Goal: Information Seeking & Learning: Learn about a topic

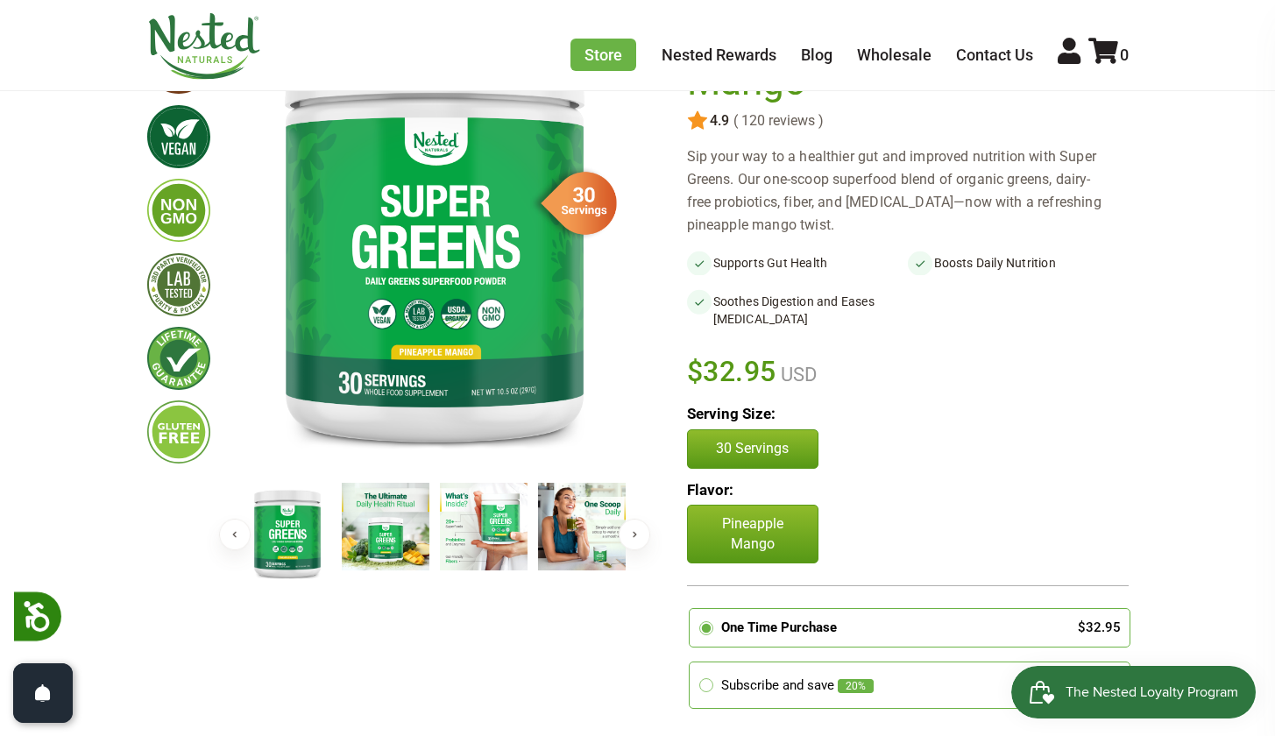
click at [380, 547] on img at bounding box center [386, 527] width 88 height 88
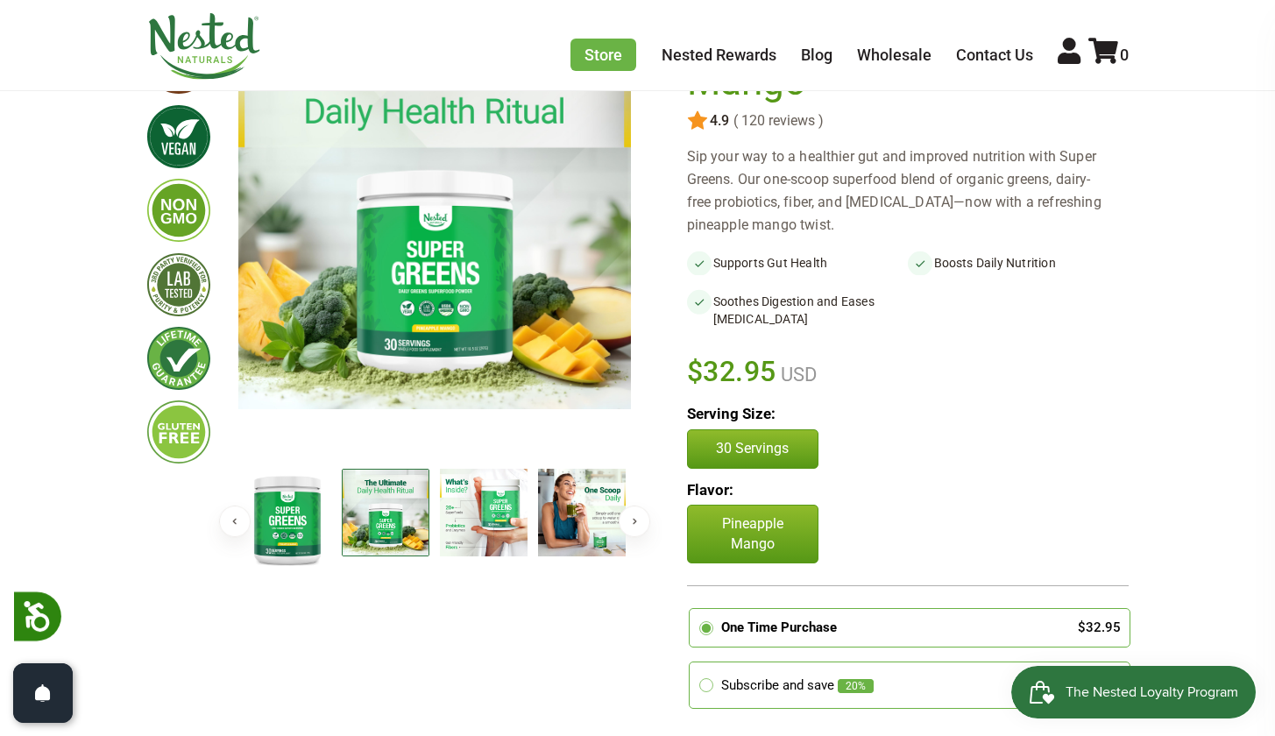
click at [496, 536] on img at bounding box center [484, 513] width 88 height 88
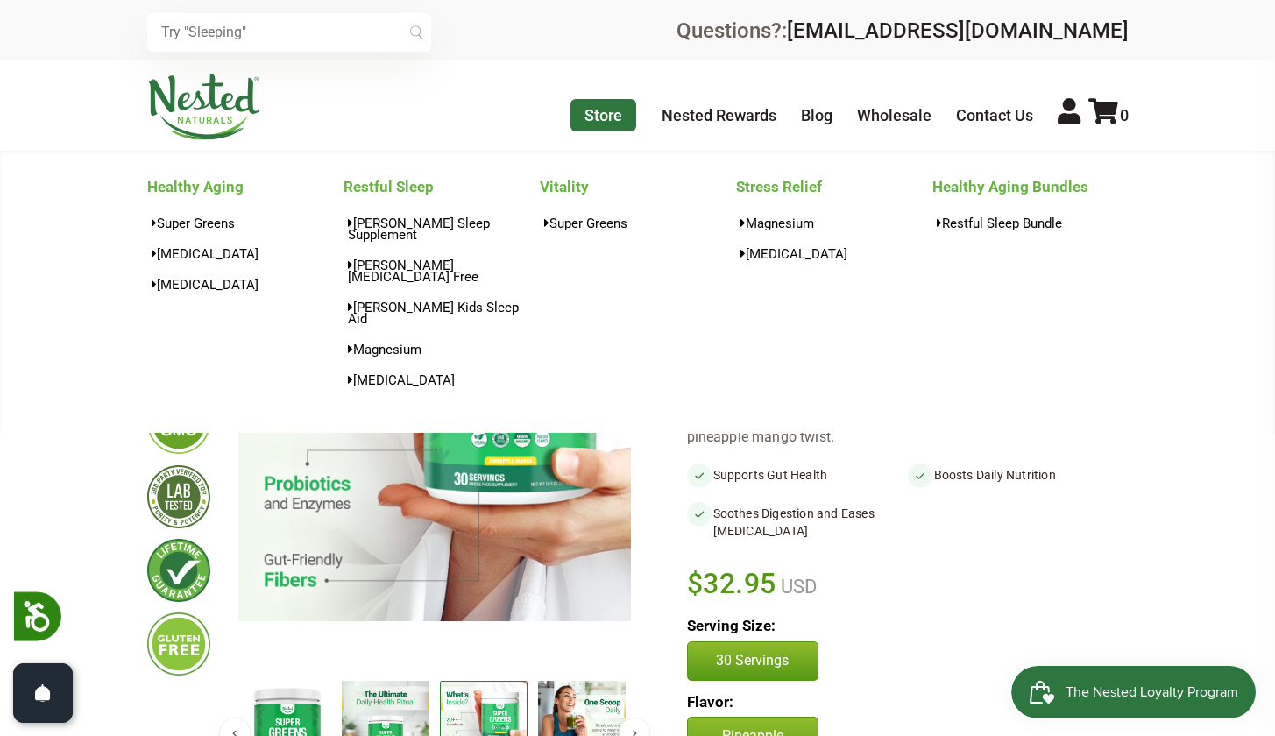
click at [599, 108] on link "Store" at bounding box center [604, 115] width 66 height 32
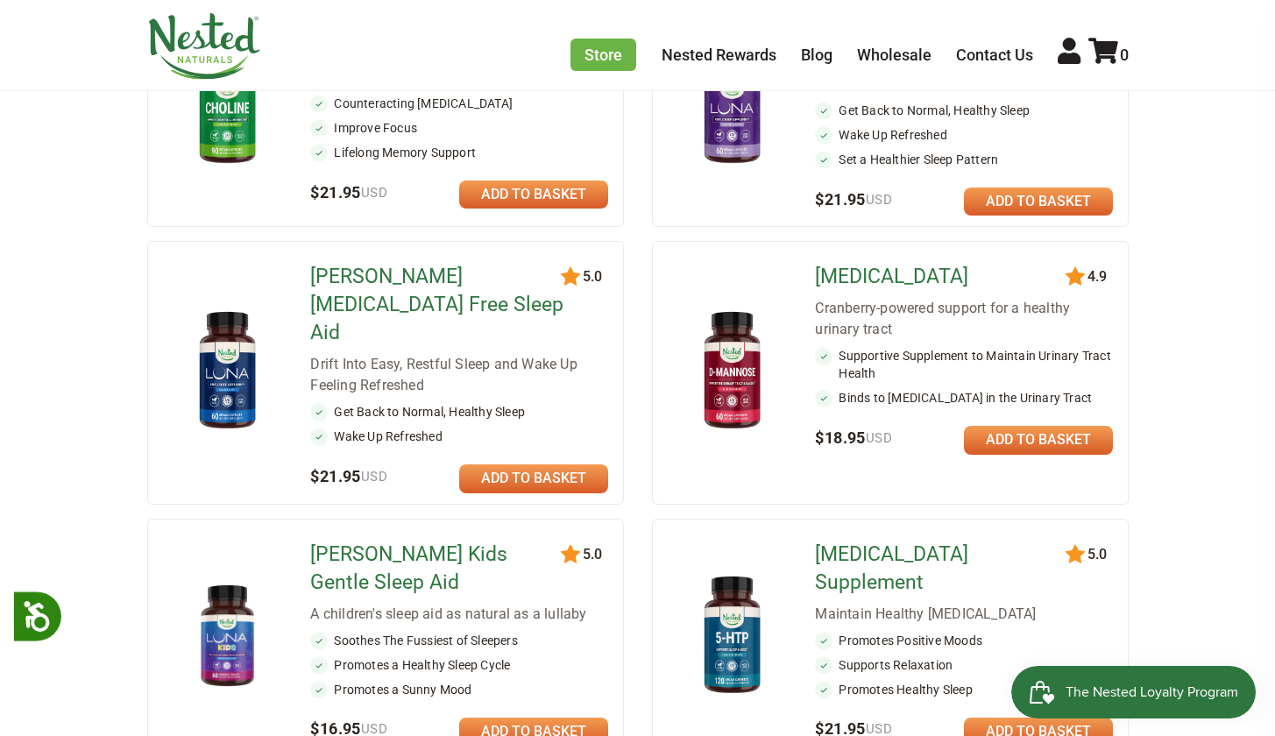
scroll to position [805, 0]
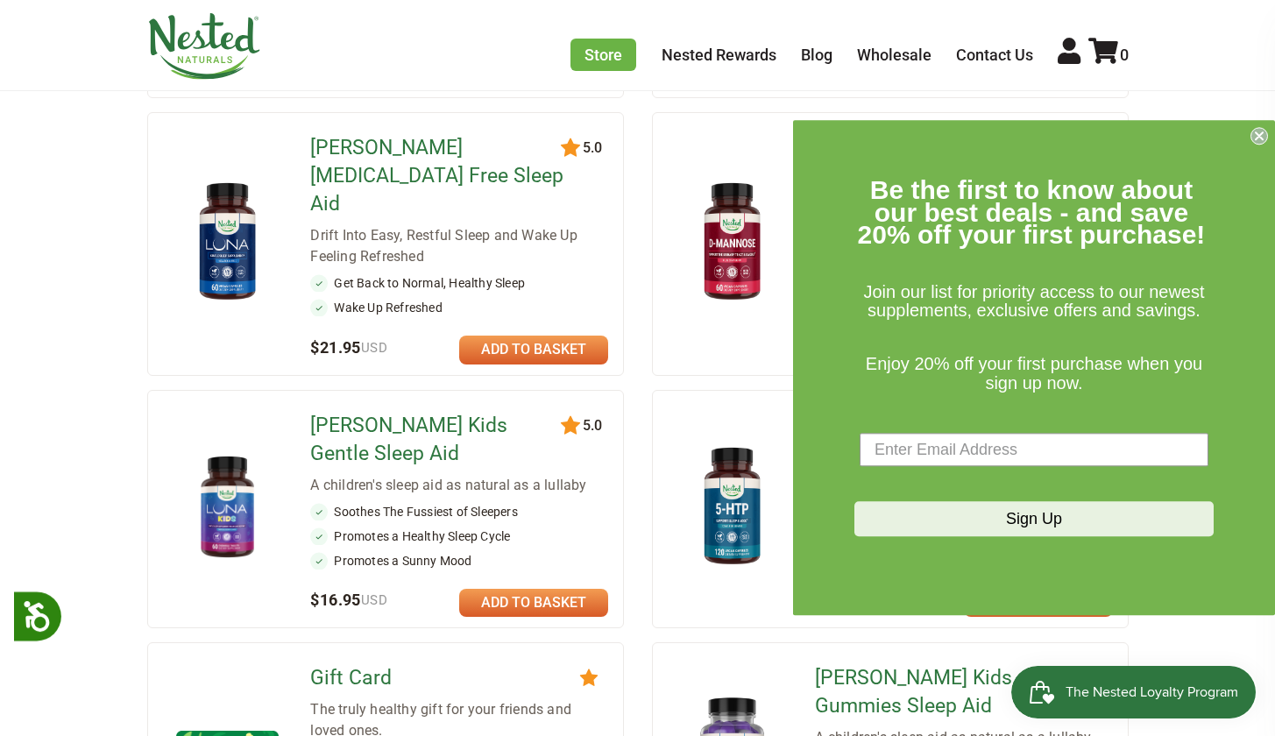
drag, startPoint x: 1254, startPoint y: 132, endPoint x: 1245, endPoint y: 139, distance: 11.9
click at [1255, 132] on circle "Close dialog" at bounding box center [1260, 136] width 17 height 17
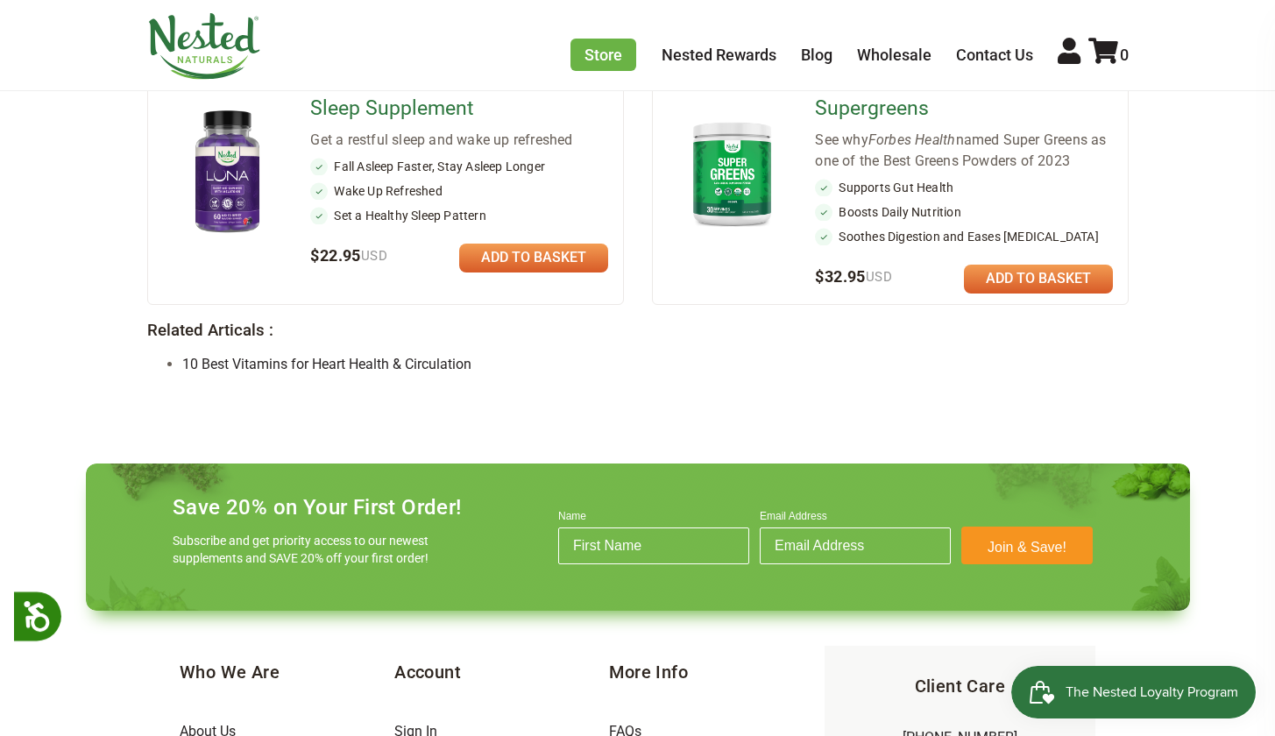
scroll to position [1514, 0]
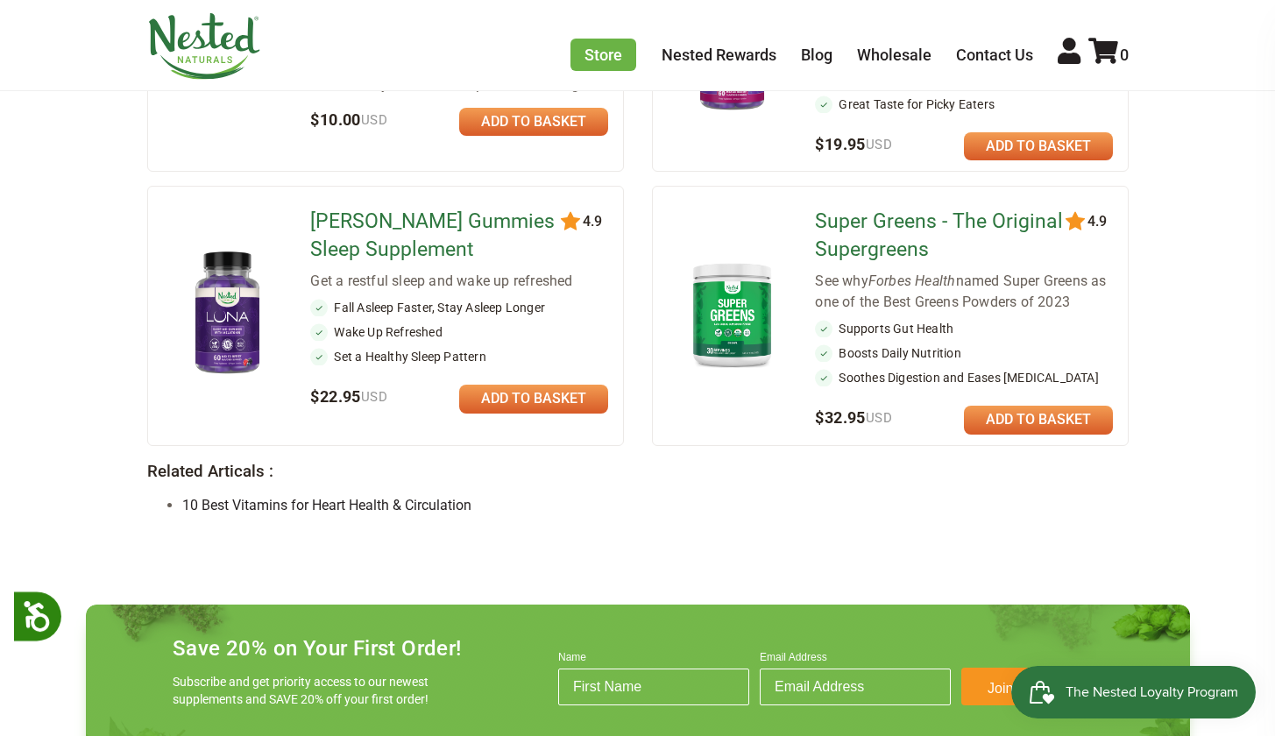
click at [884, 208] on link "Super Greens - The Original Supergreens" at bounding box center [941, 236] width 253 height 56
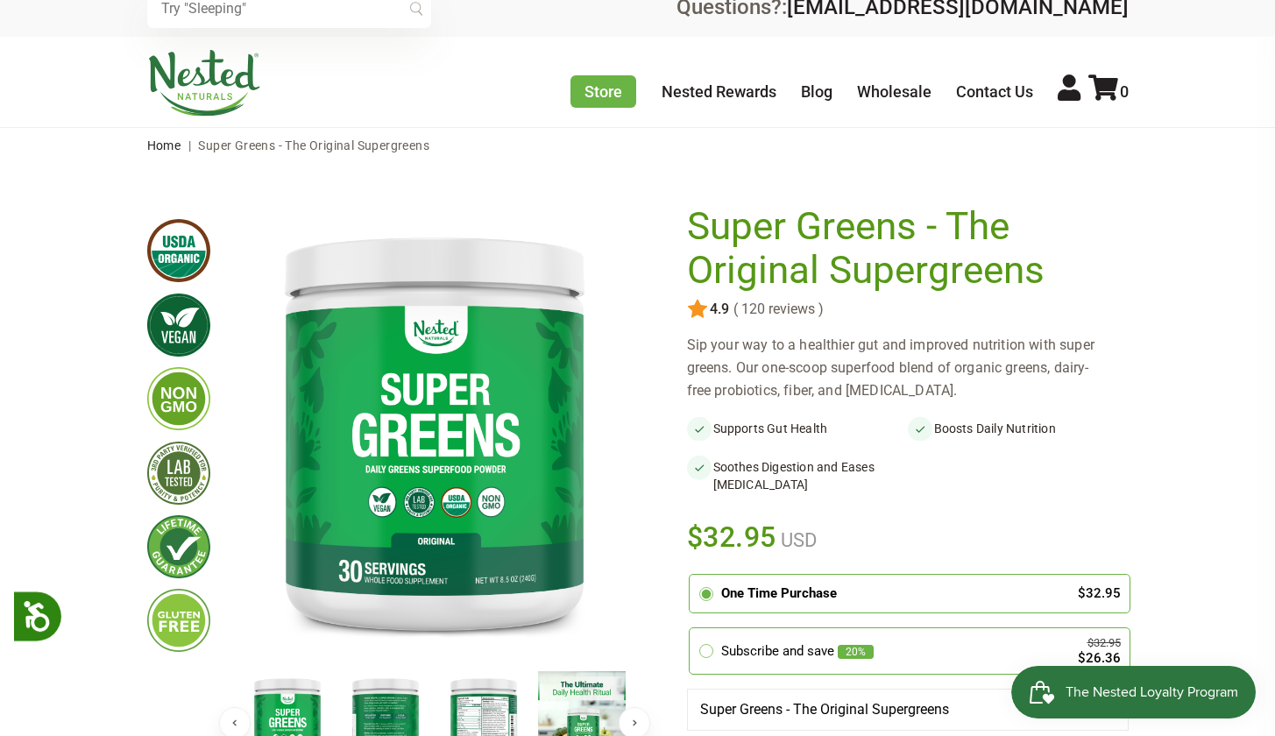
scroll to position [239, 0]
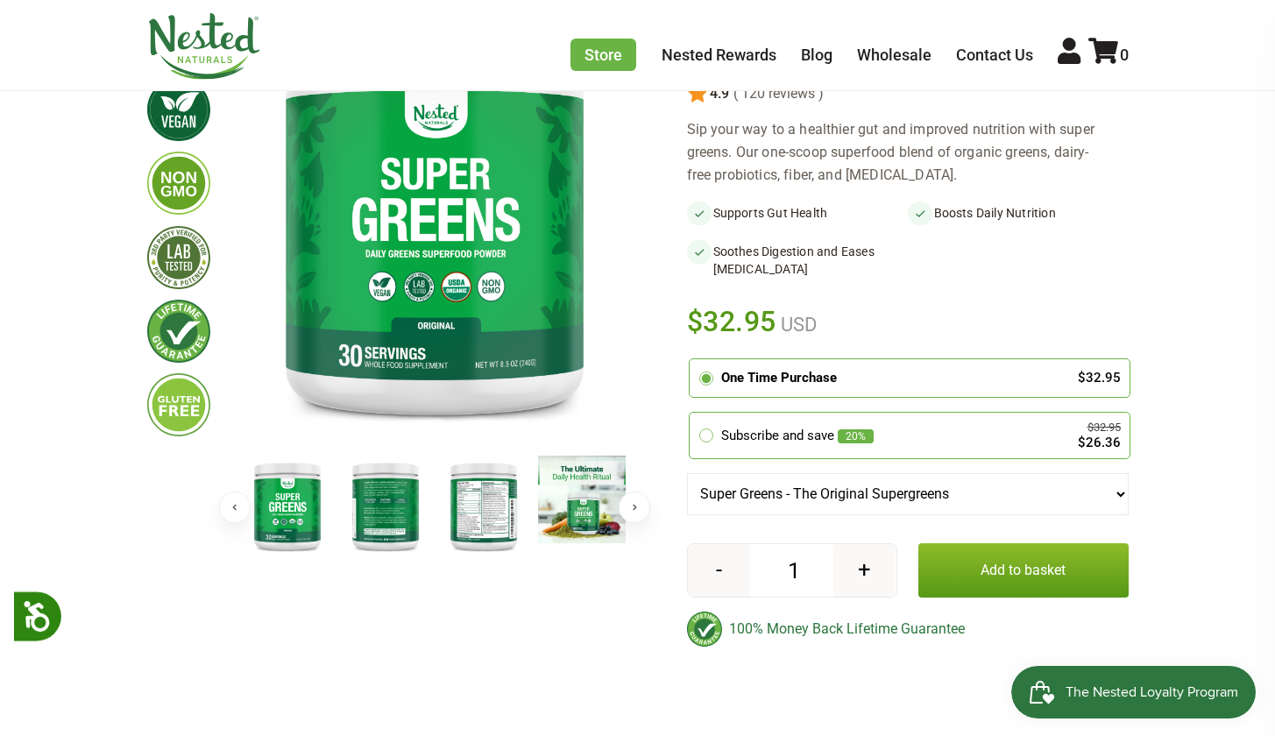
click at [494, 511] on img at bounding box center [484, 506] width 88 height 101
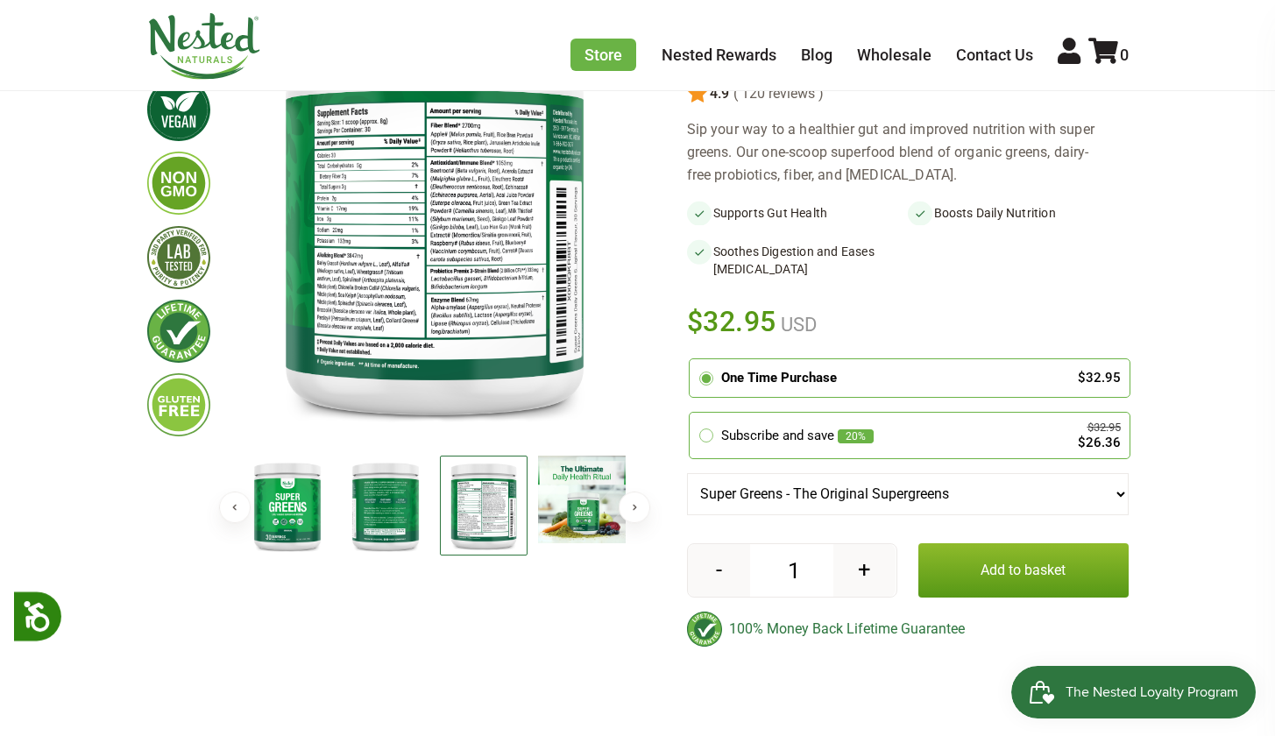
click at [486, 511] on img at bounding box center [484, 506] width 88 height 101
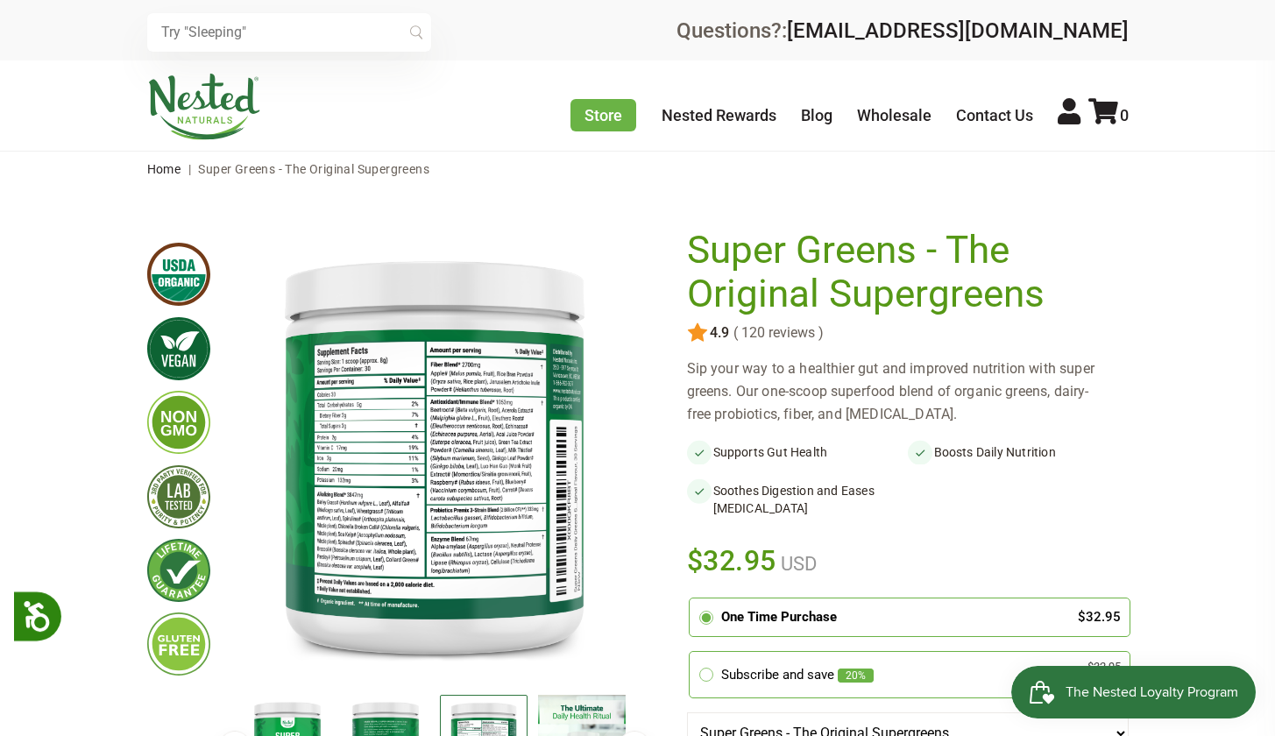
click at [398, 417] on img at bounding box center [434, 454] width 393 height 451
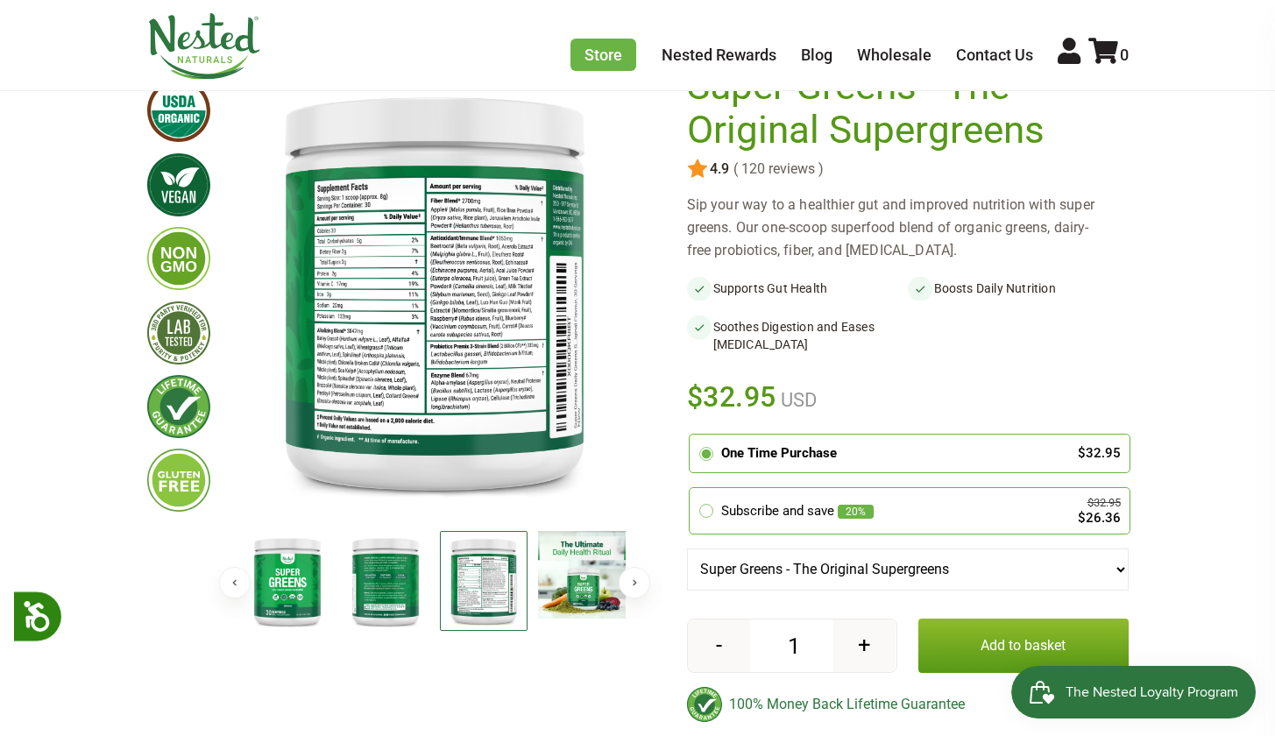
click at [384, 578] on img at bounding box center [386, 581] width 88 height 101
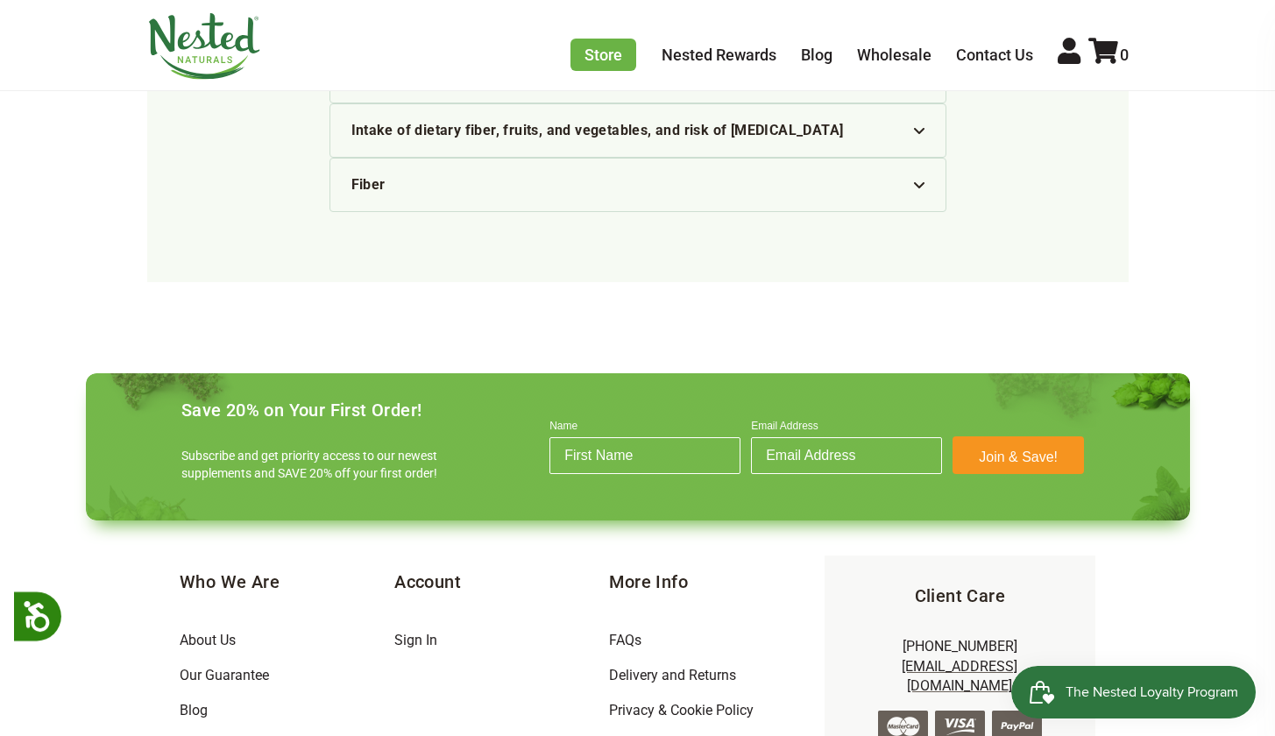
scroll to position [4797, 0]
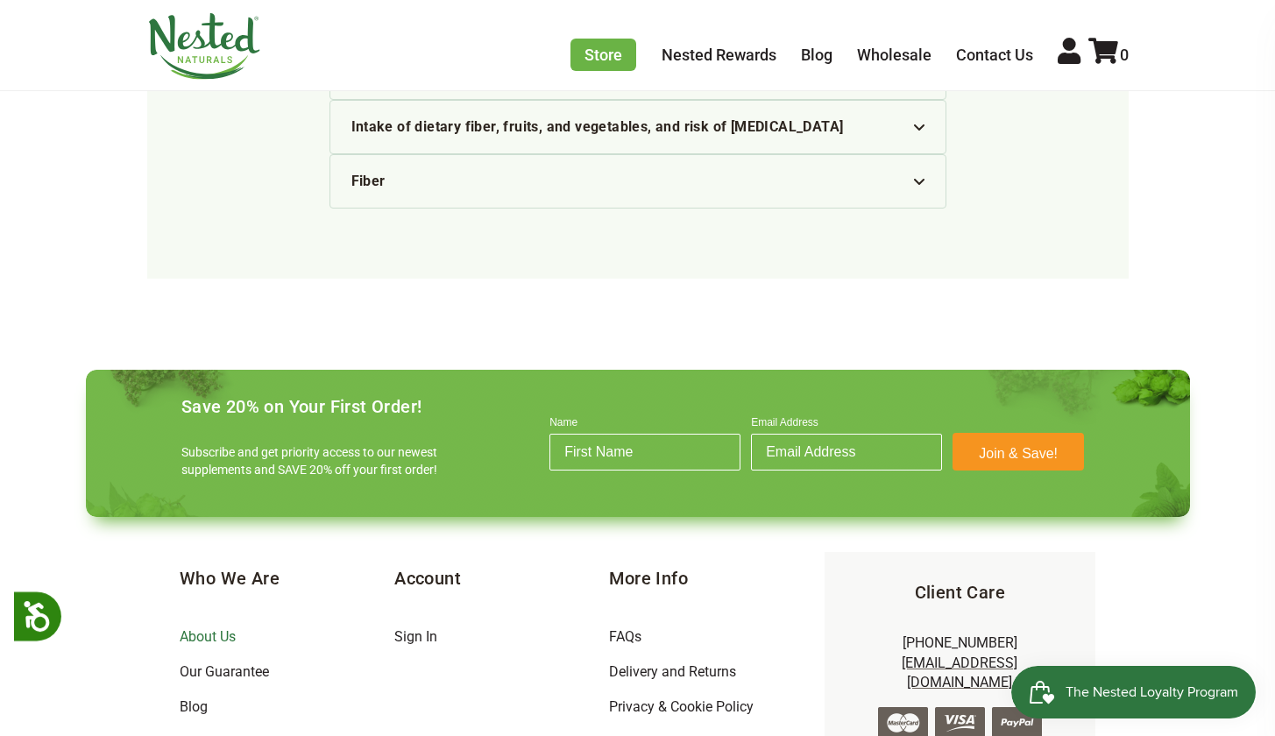
click at [226, 628] on link "About Us" at bounding box center [208, 636] width 56 height 17
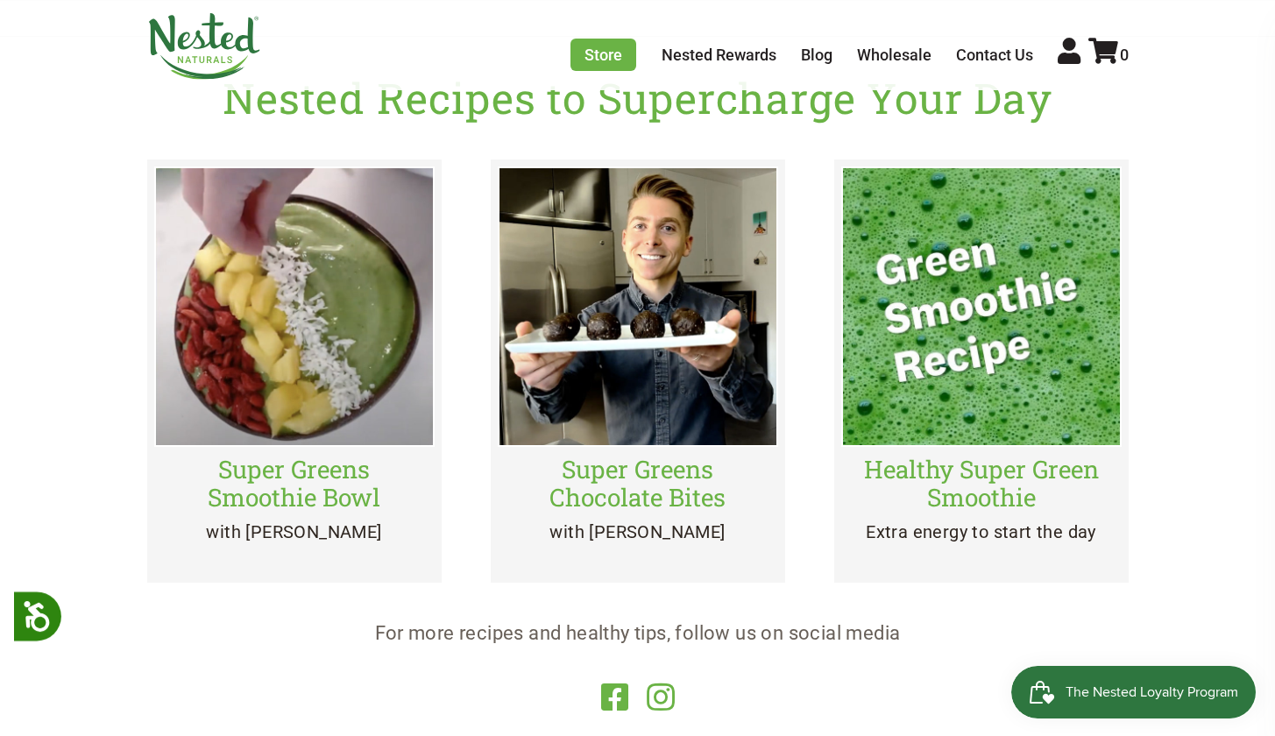
scroll to position [2704, 0]
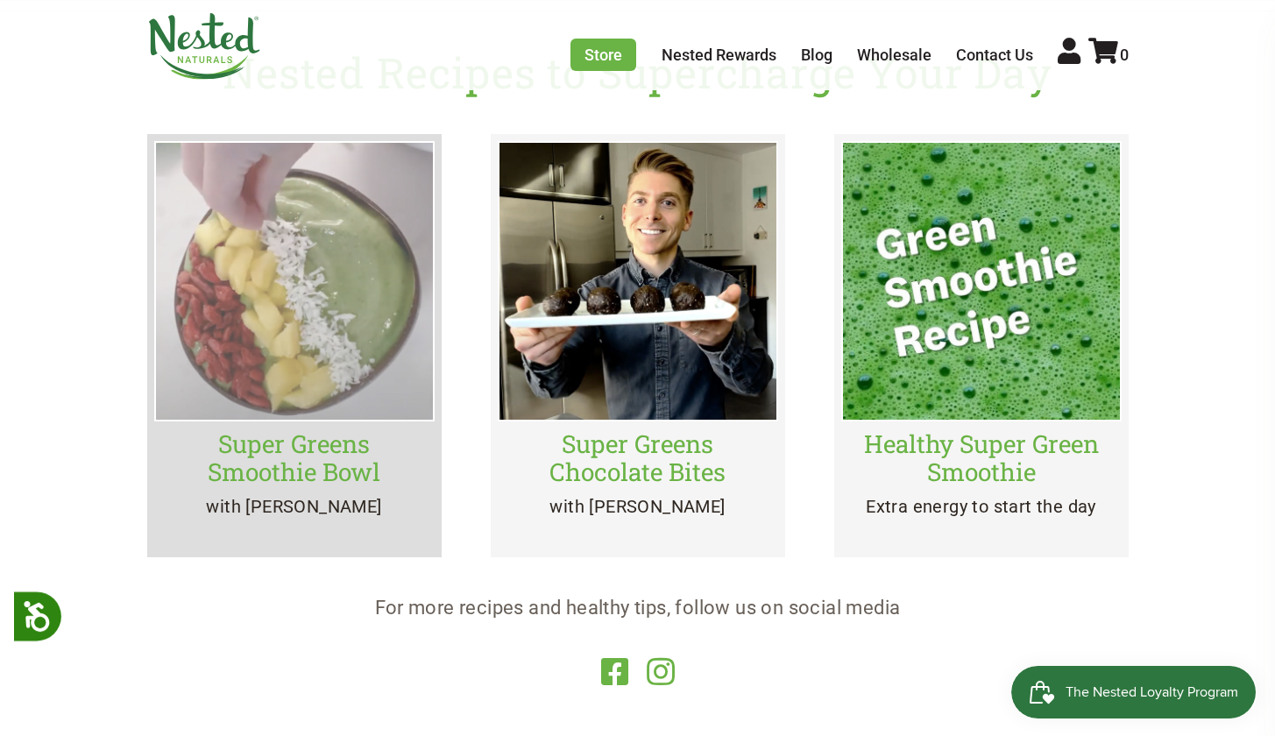
click at [311, 474] on h4 "Super Greens Smoothie Bowl" at bounding box center [294, 458] width 280 height 56
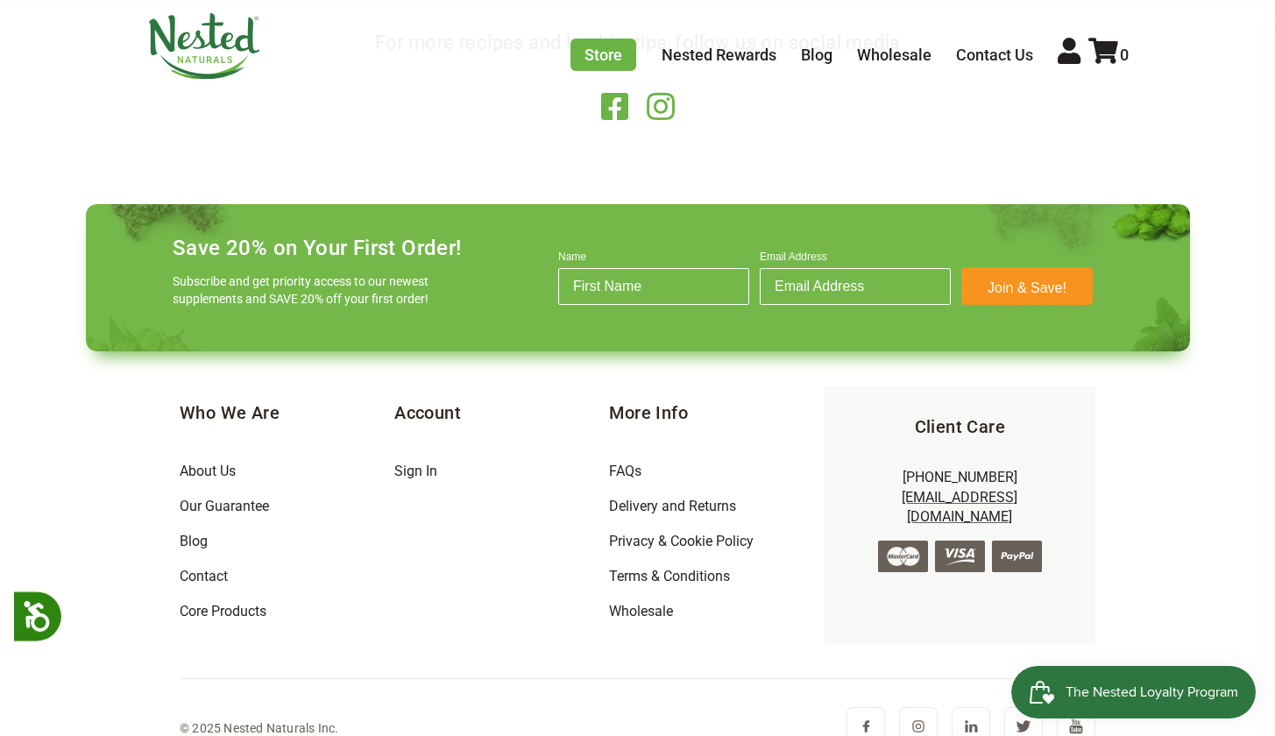
scroll to position [3296, 0]
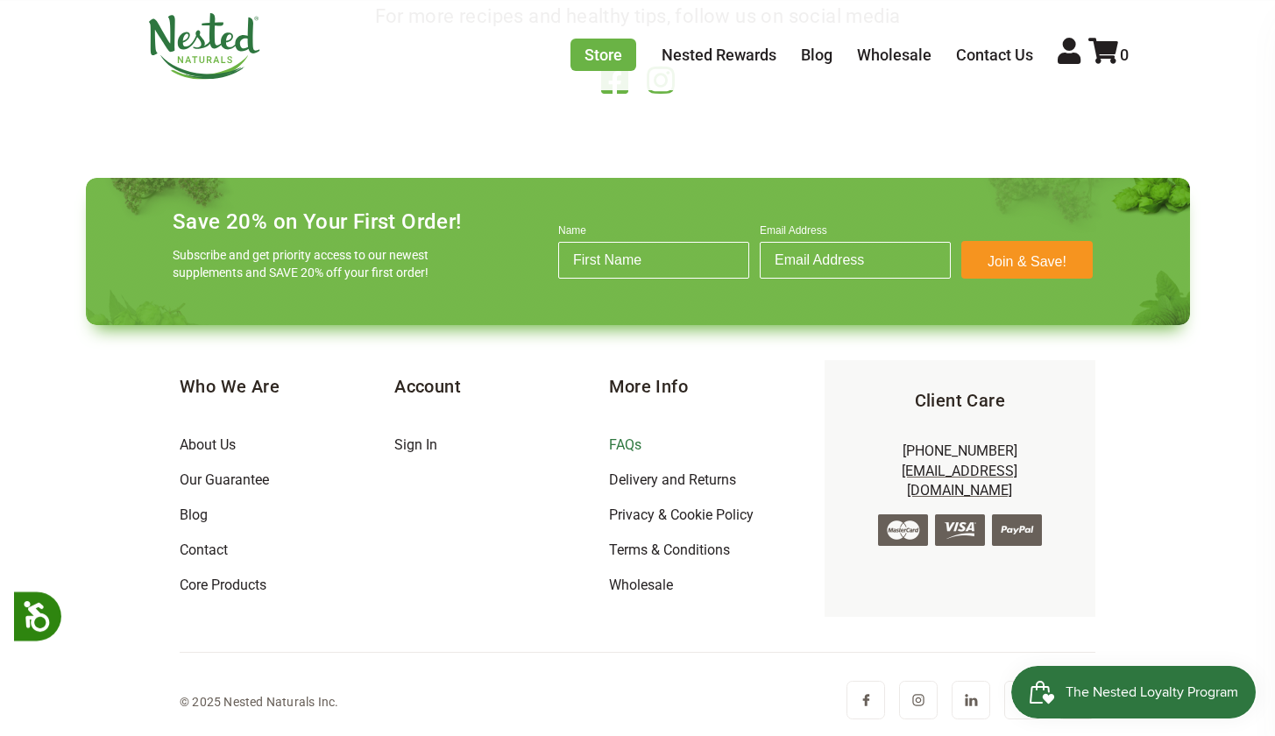
click at [632, 443] on link "FAQs" at bounding box center [625, 445] width 32 height 17
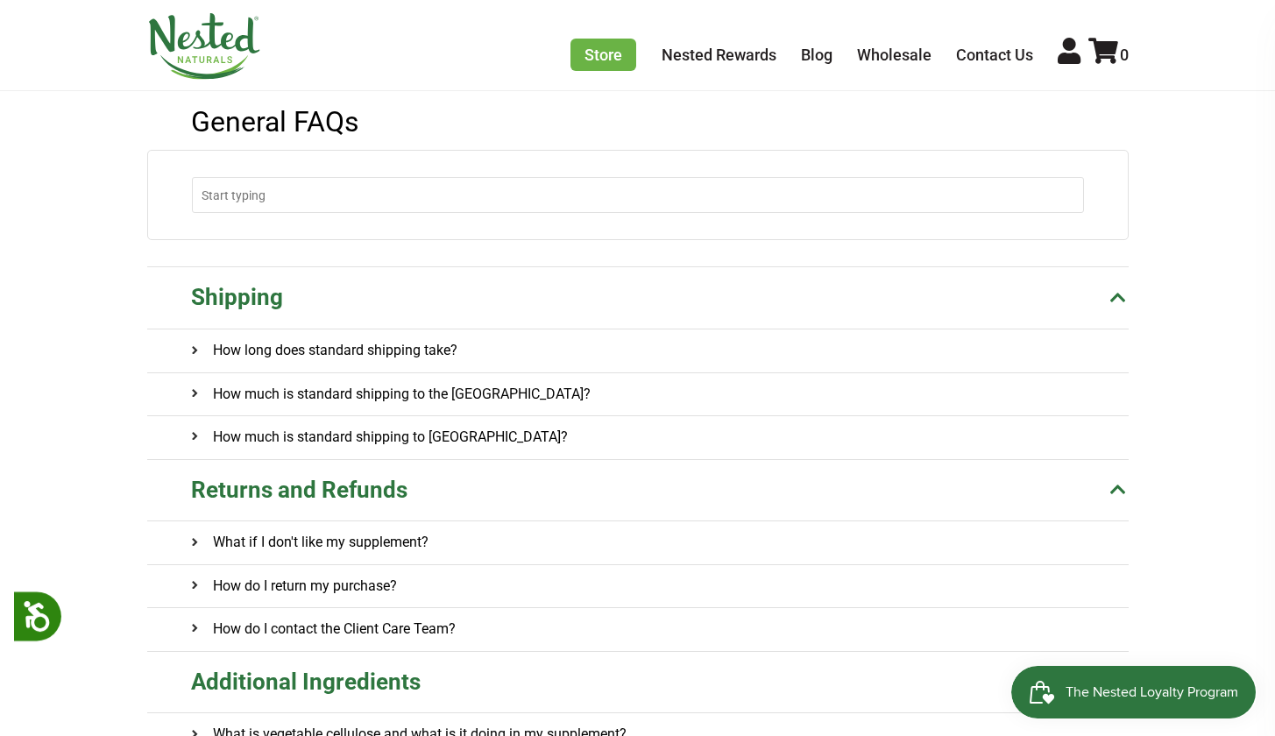
scroll to position [142, 0]
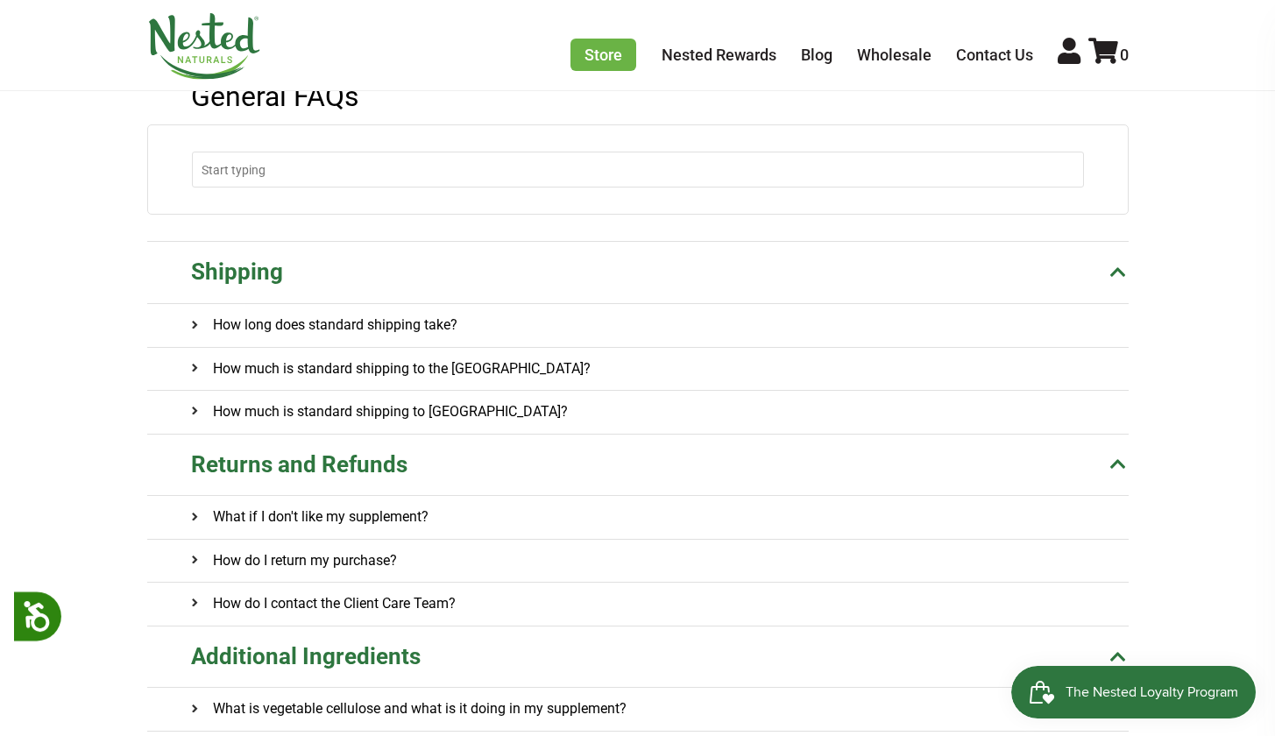
click at [560, 337] on onclick\= "How long does standard shipping take?" at bounding box center [660, 325] width 938 height 42
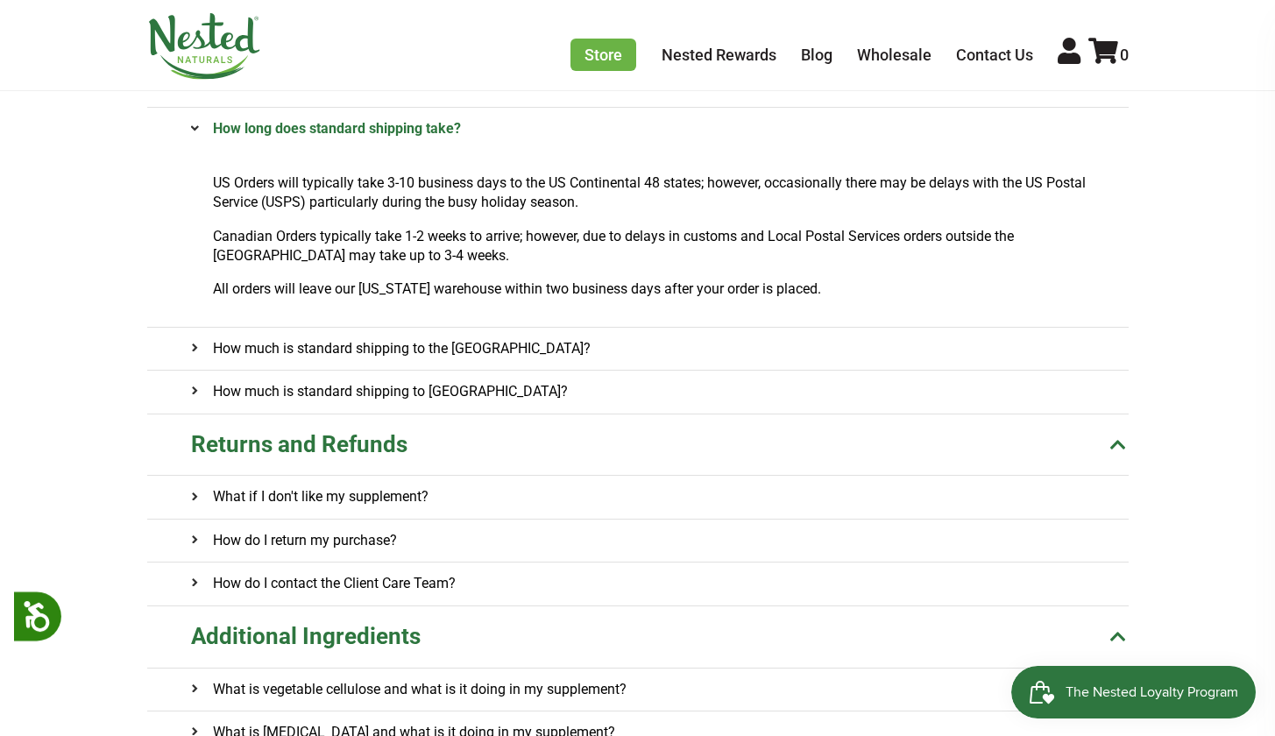
scroll to position [371, 0]
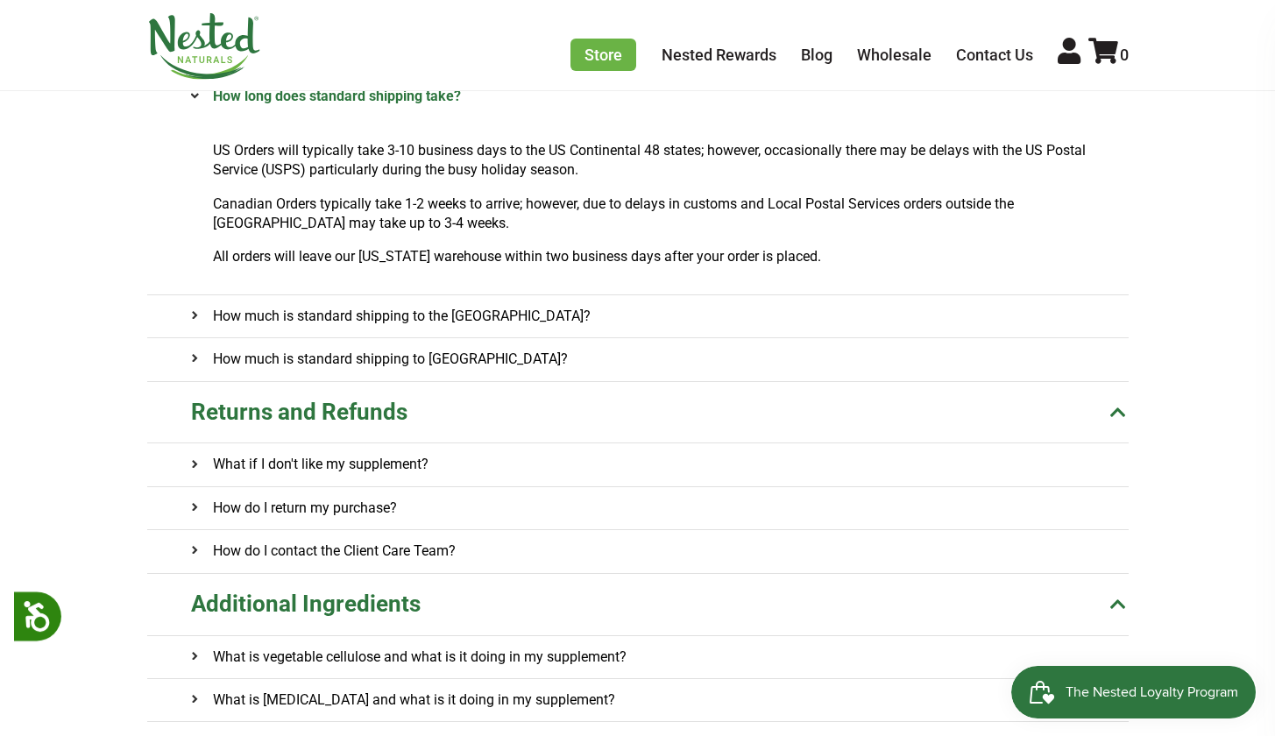
click at [735, 312] on onclick\= "How much is standard shipping to the US?" at bounding box center [660, 316] width 938 height 42
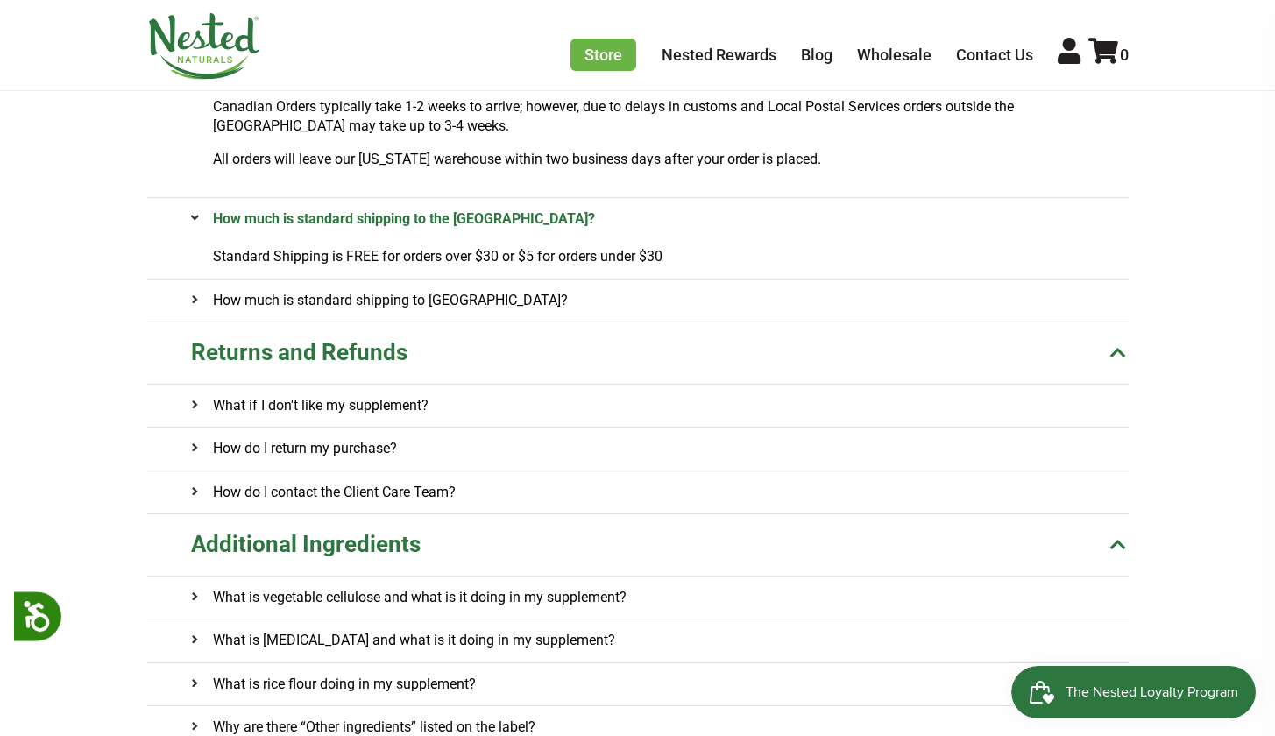
scroll to position [604, 0]
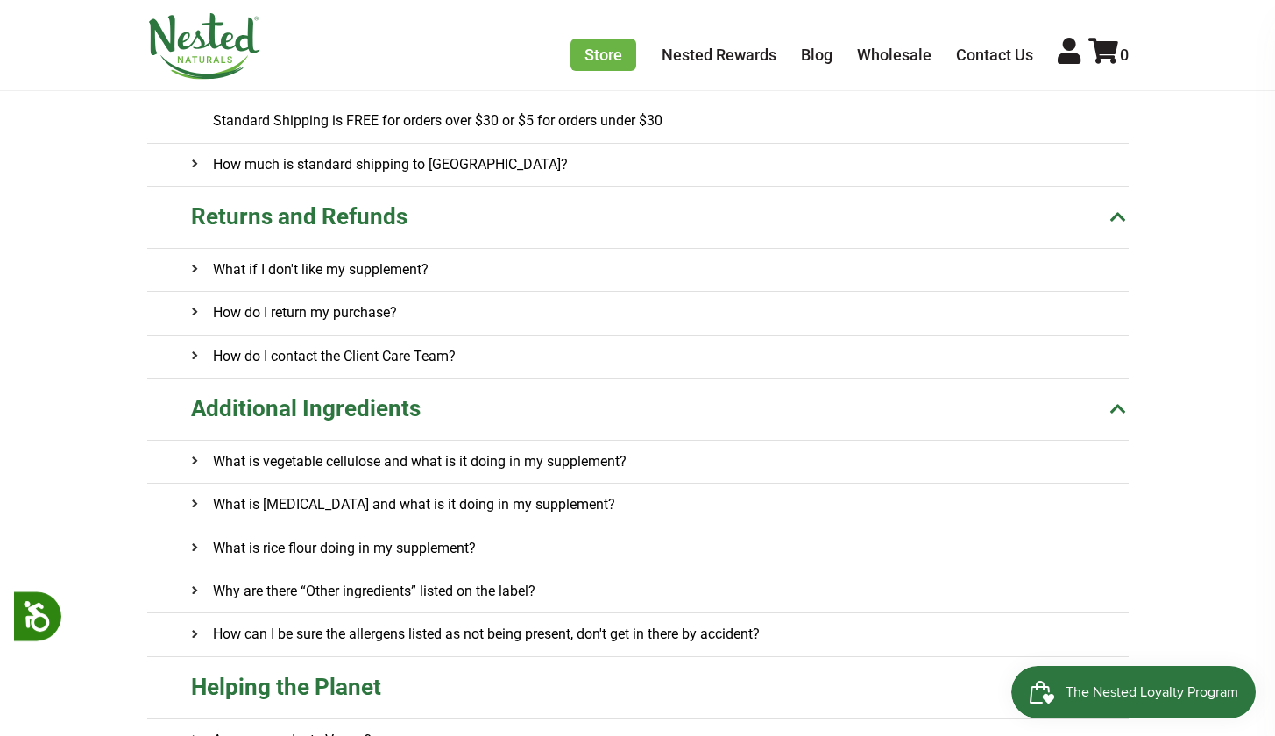
click at [699, 457] on onclick\= "What is vegetable cellulose and what is it doing in my supplement?" at bounding box center [660, 462] width 938 height 42
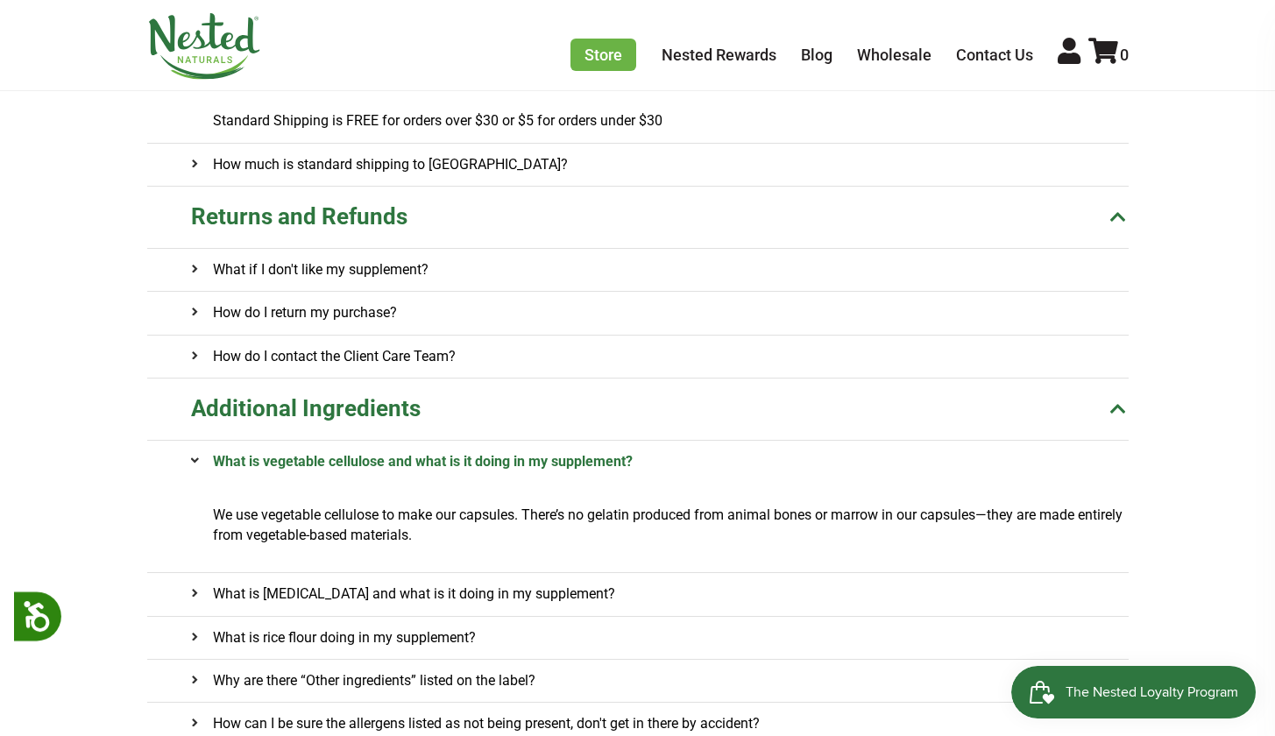
scroll to position [693, 0]
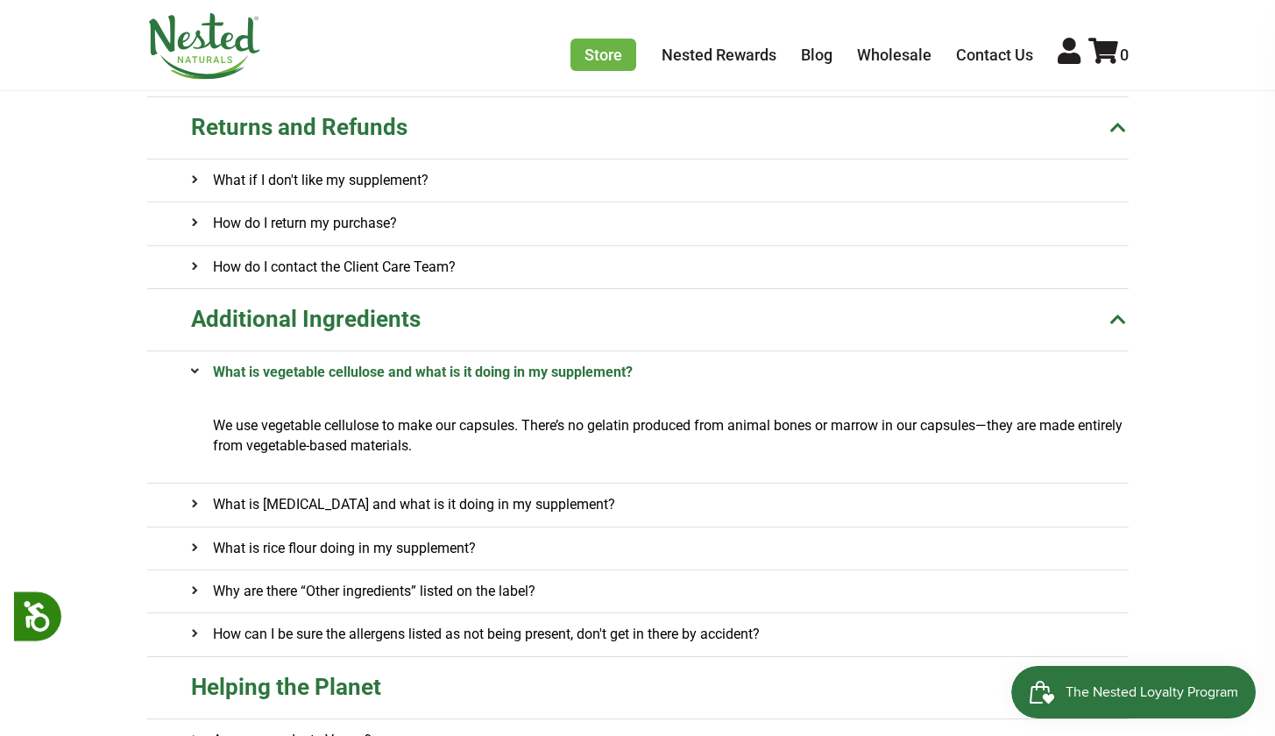
click at [729, 503] on onclick\= "What is magnesium stearate and what is it doing in my supplement?" at bounding box center [660, 505] width 938 height 42
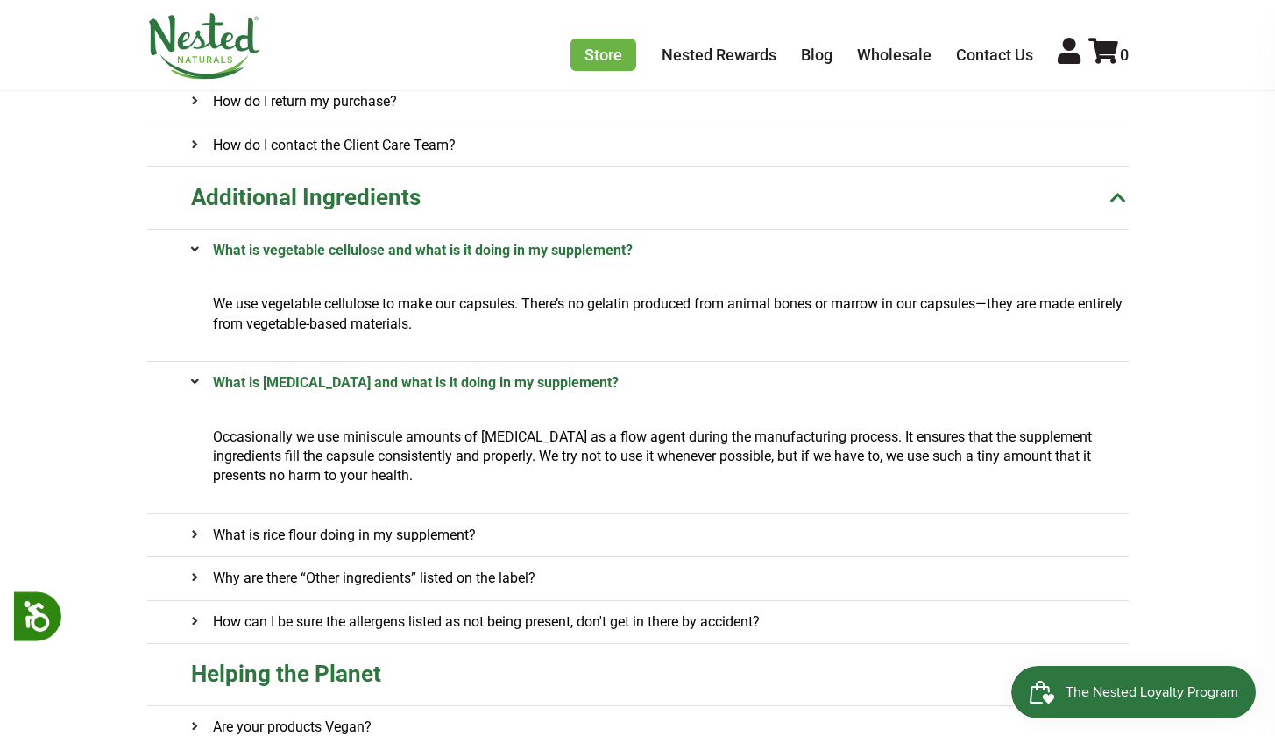
scroll to position [819, 0]
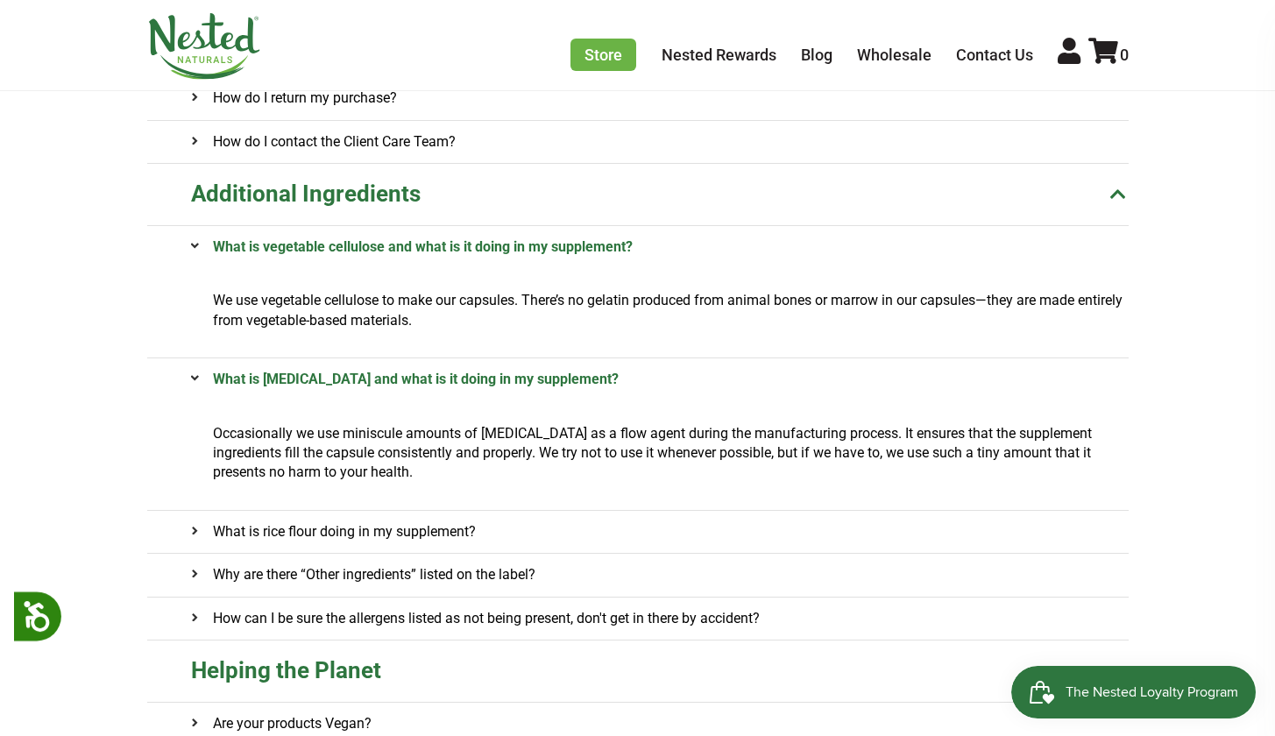
click at [751, 526] on onclick\= "What is rice flour doing in my supplement?" at bounding box center [660, 532] width 938 height 42
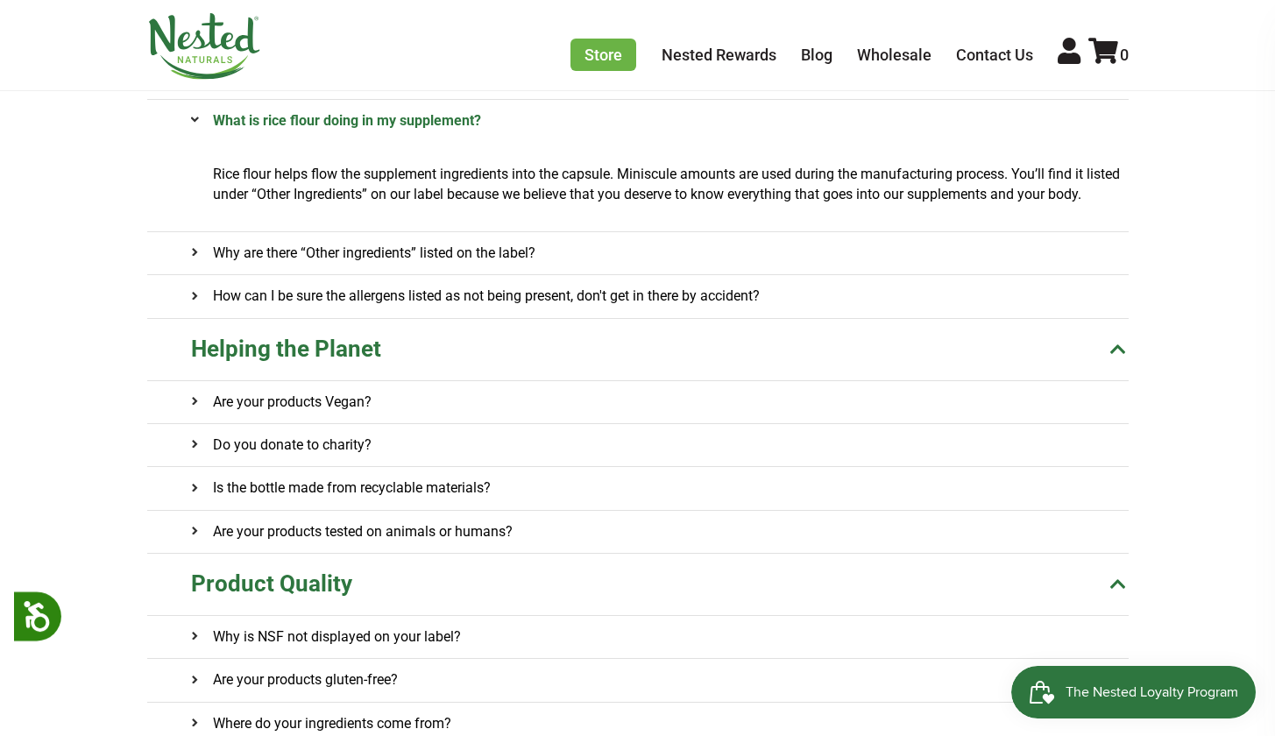
scroll to position [1259, 0]
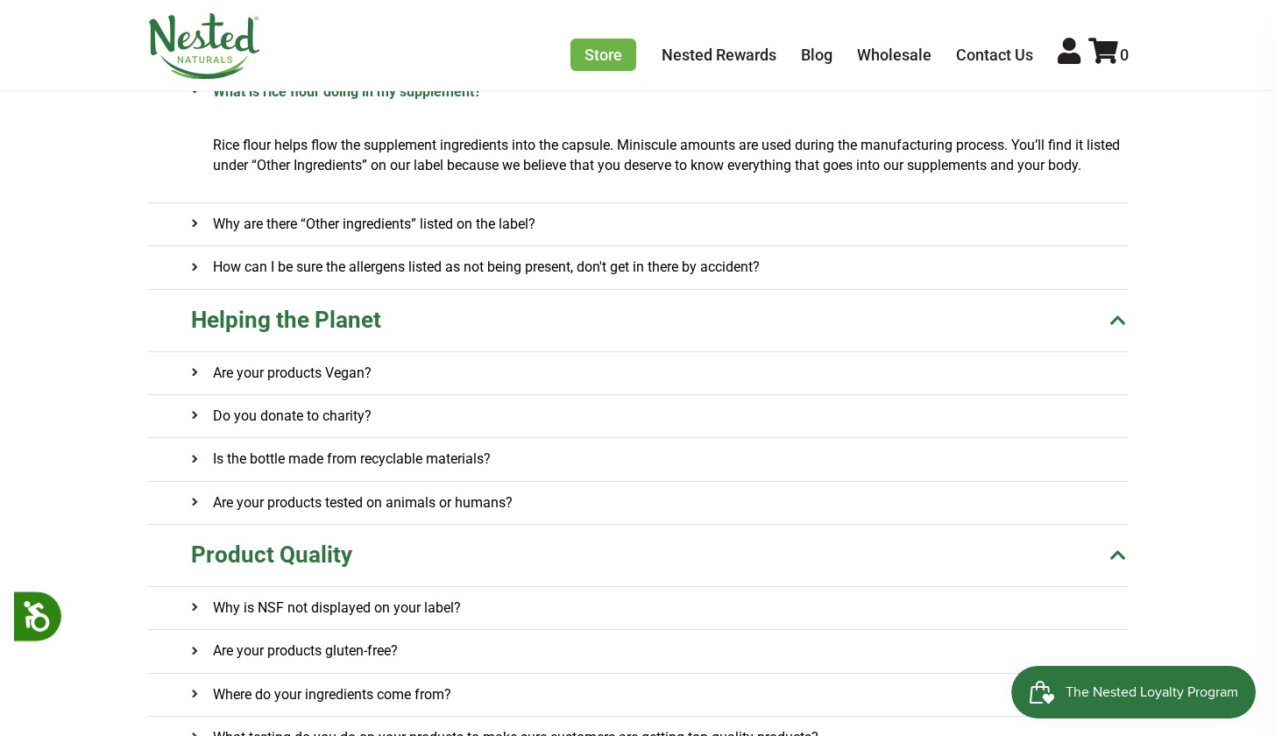
click at [777, 408] on onclick\= "Do you donate to charity?" at bounding box center [660, 416] width 938 height 42
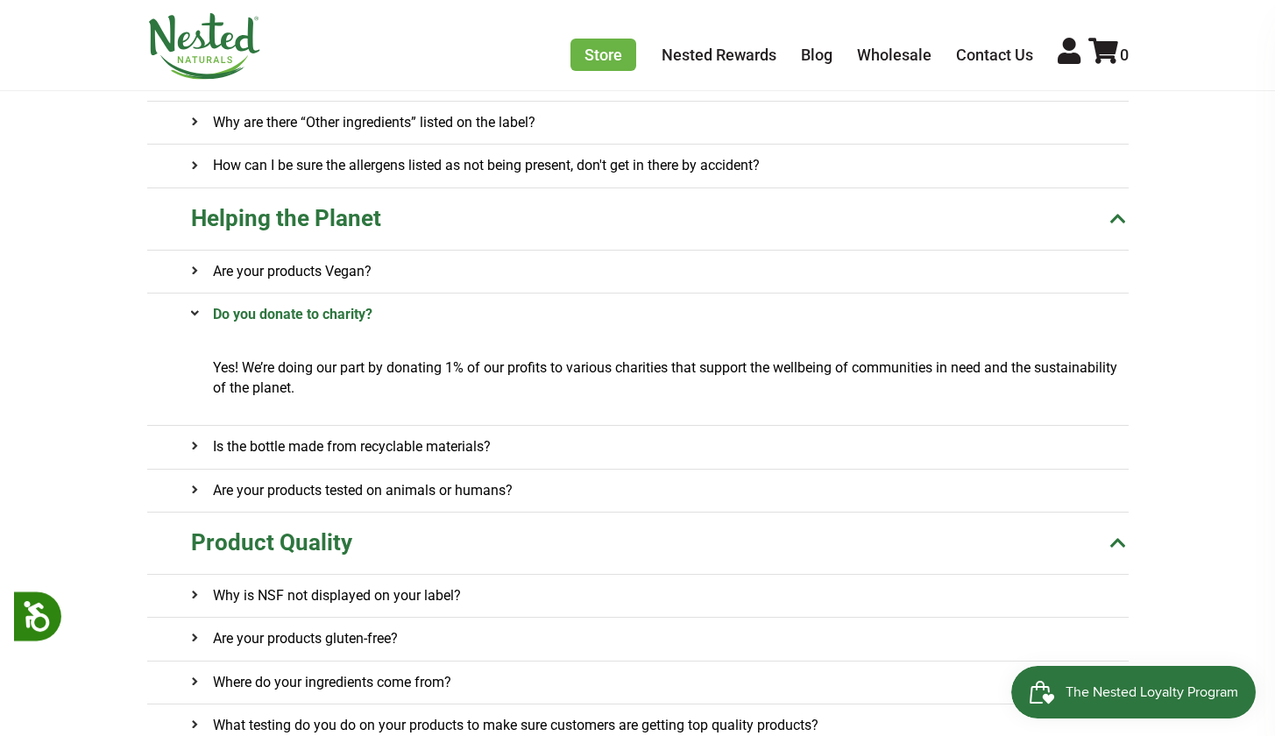
scroll to position [1386, 0]
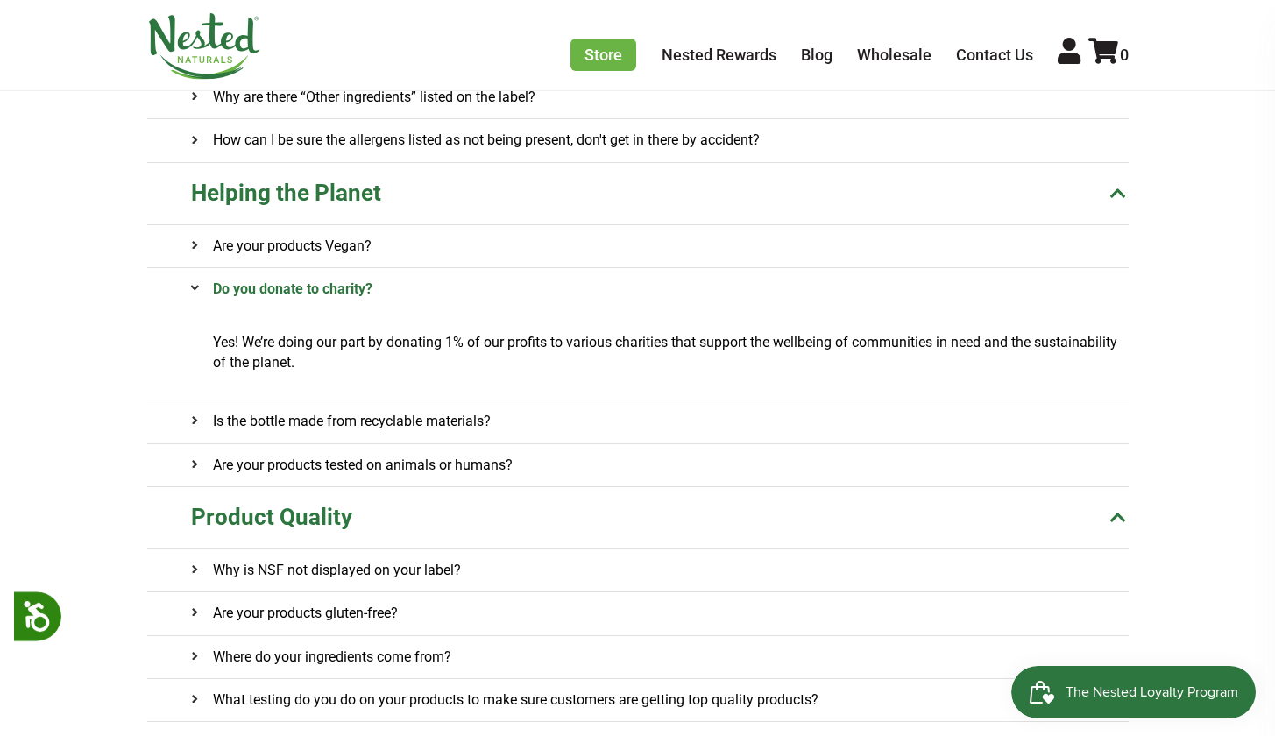
click at [641, 459] on onclick\= "Are your products tested on animals or humans?" at bounding box center [660, 465] width 938 height 42
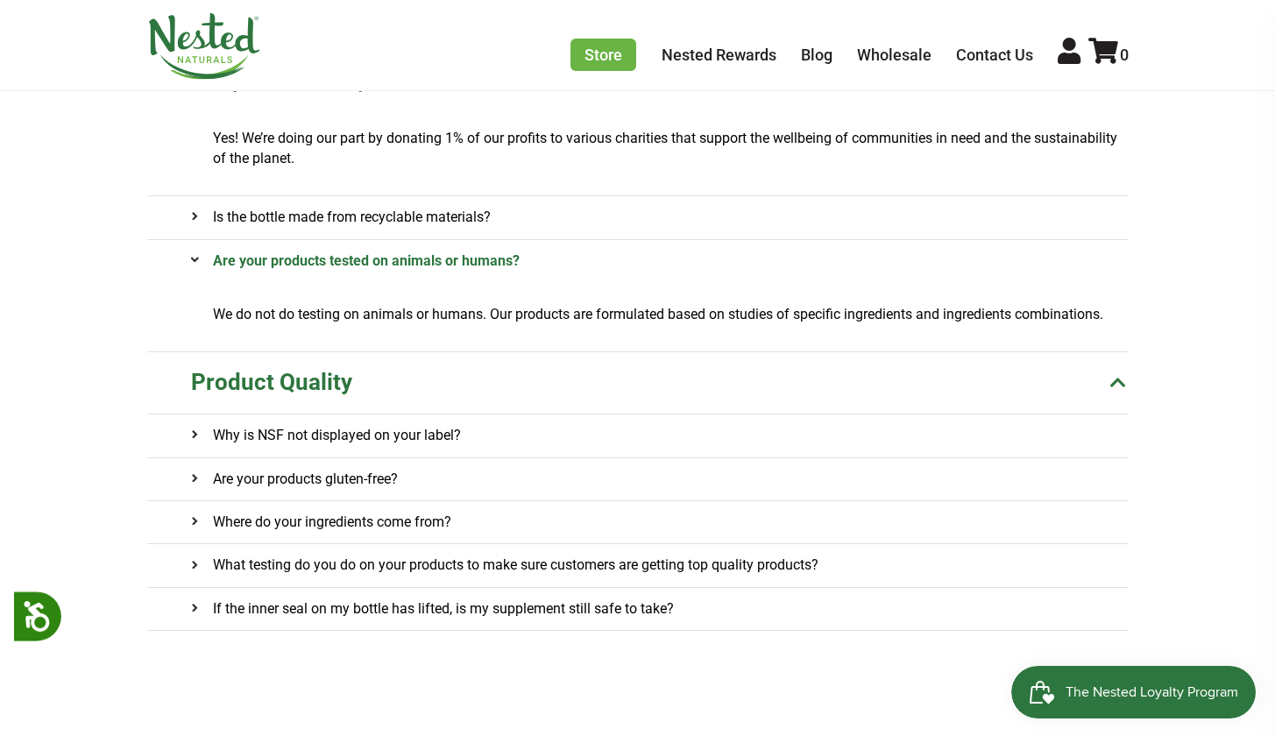
scroll to position [1594, 0]
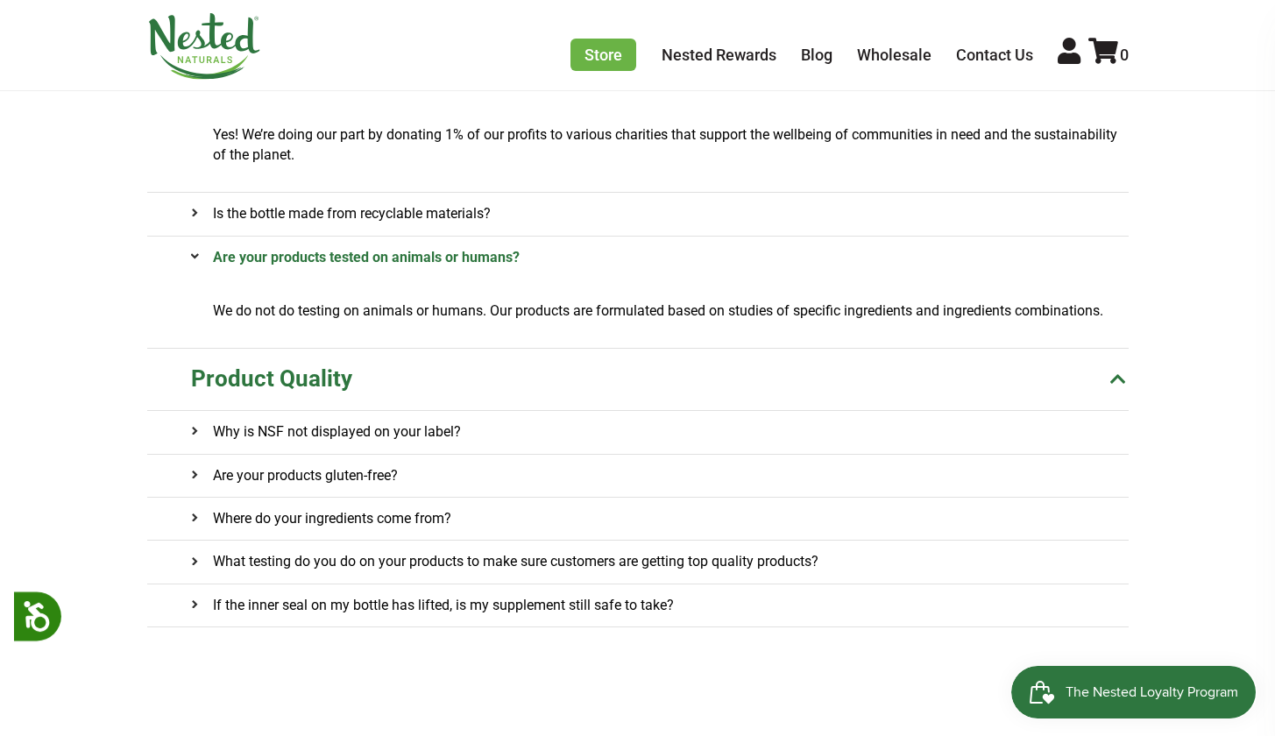
click at [650, 426] on onclick\= "Why is NSF not displayed on your label?" at bounding box center [660, 432] width 938 height 42
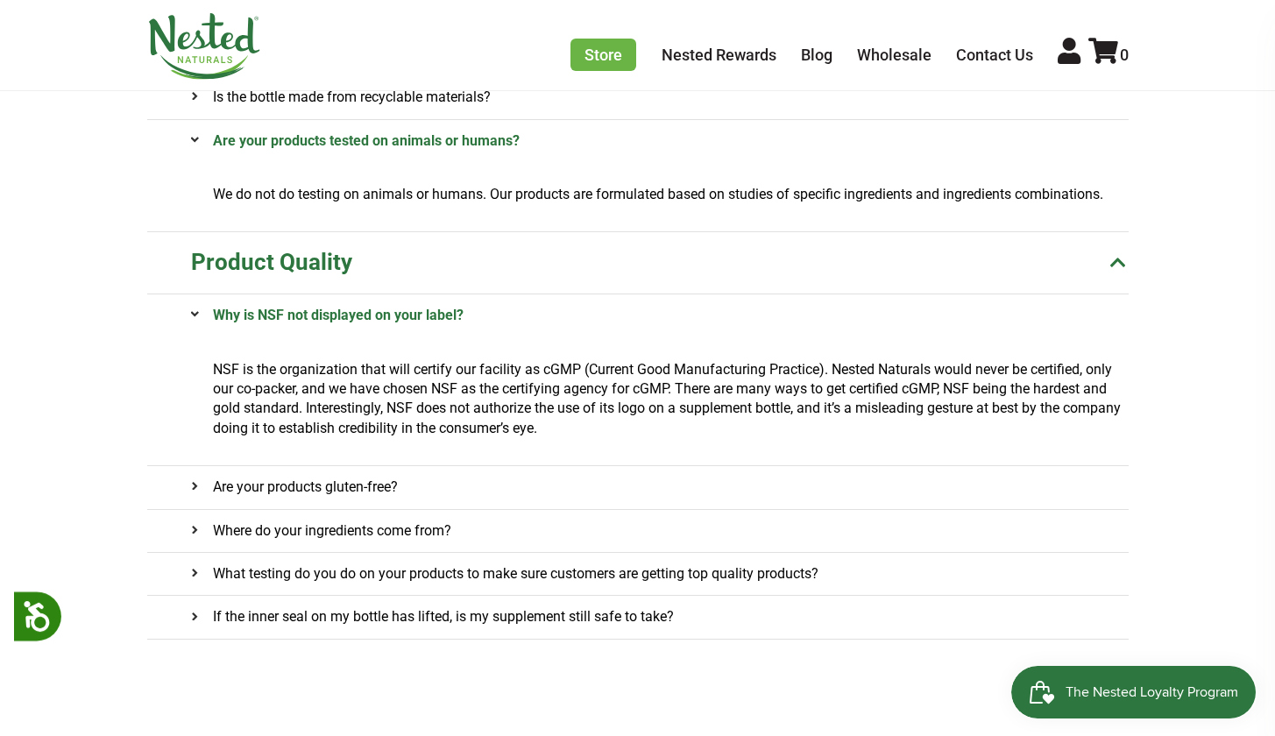
scroll to position [1732, 0]
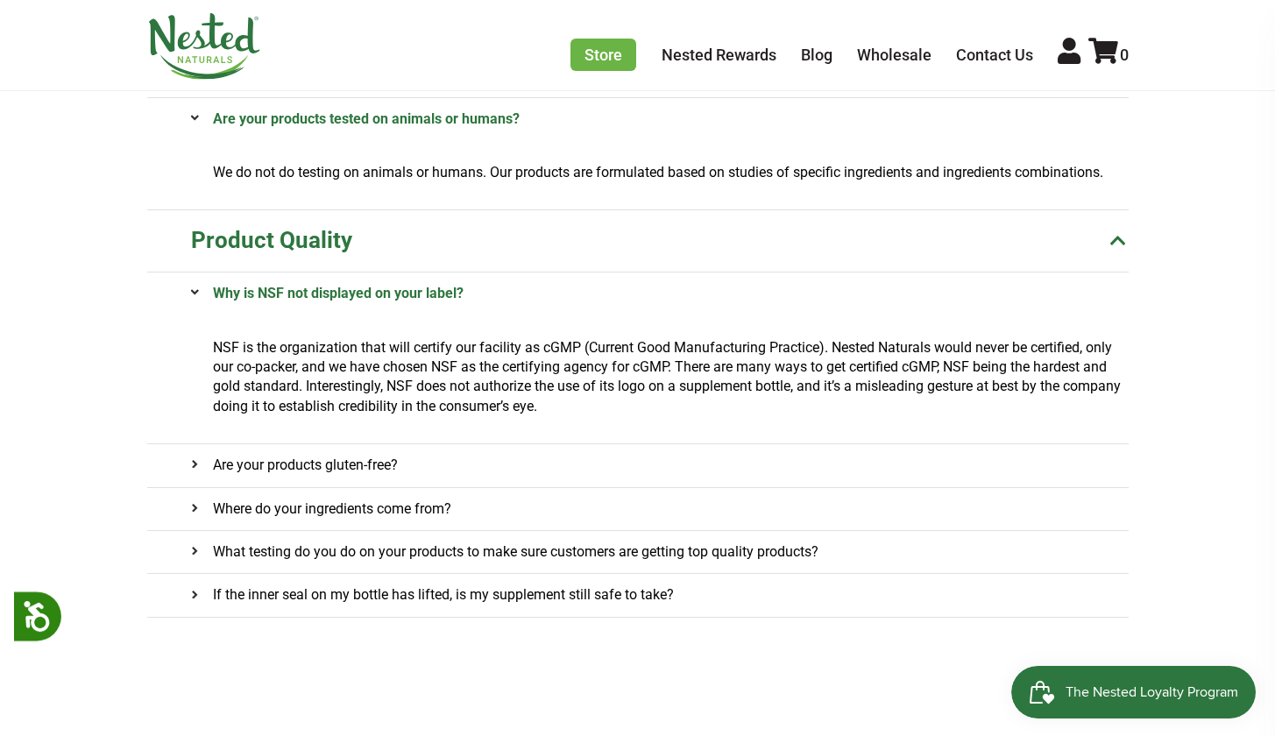
click at [654, 501] on onclick\= "Where do your ingredients come from?" at bounding box center [660, 509] width 938 height 42
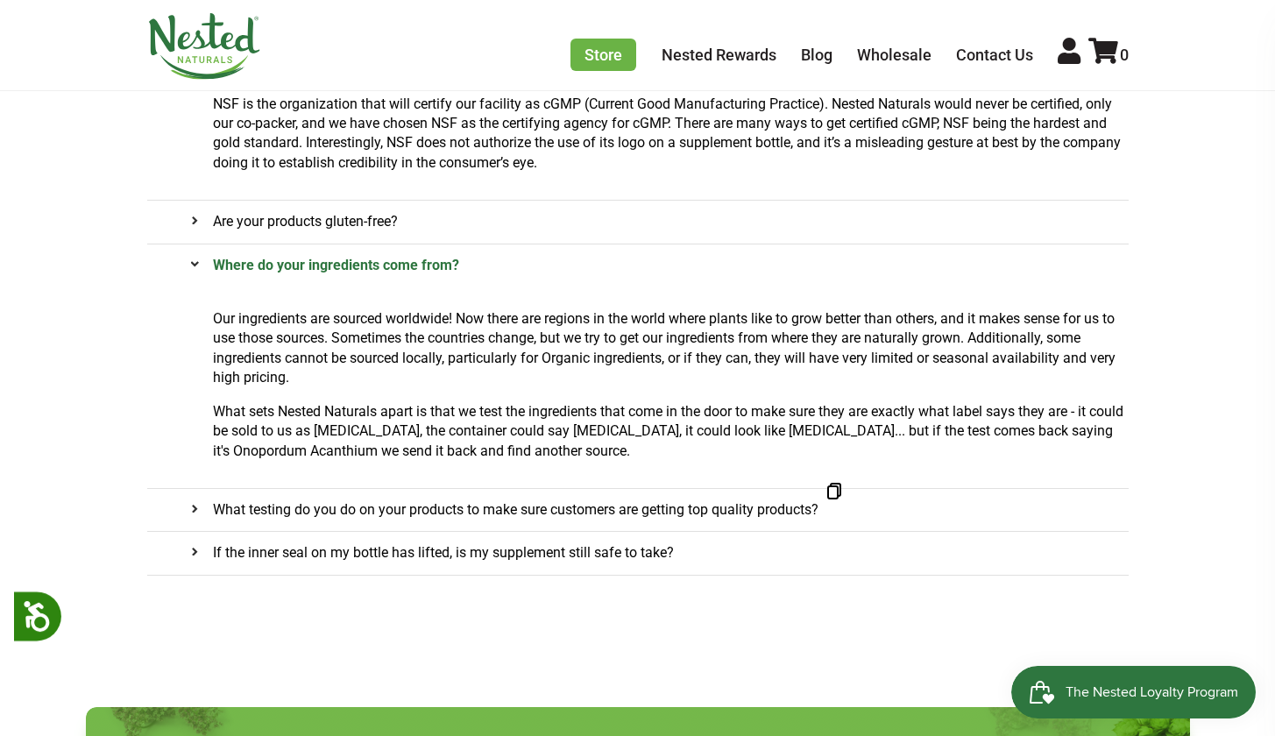
scroll to position [1979, 0]
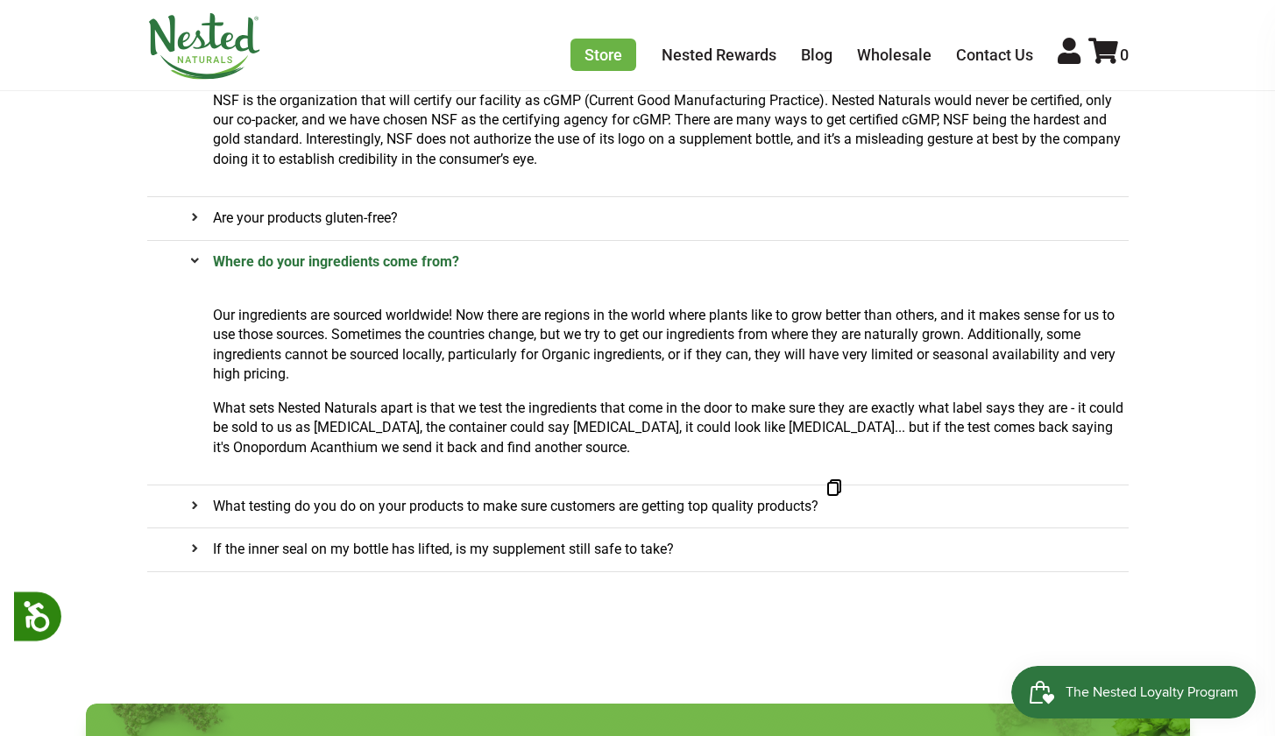
click at [736, 545] on onclick\= "If the inner seal on my bottle has lifted, is my supplement still safe to take?" at bounding box center [660, 550] width 938 height 42
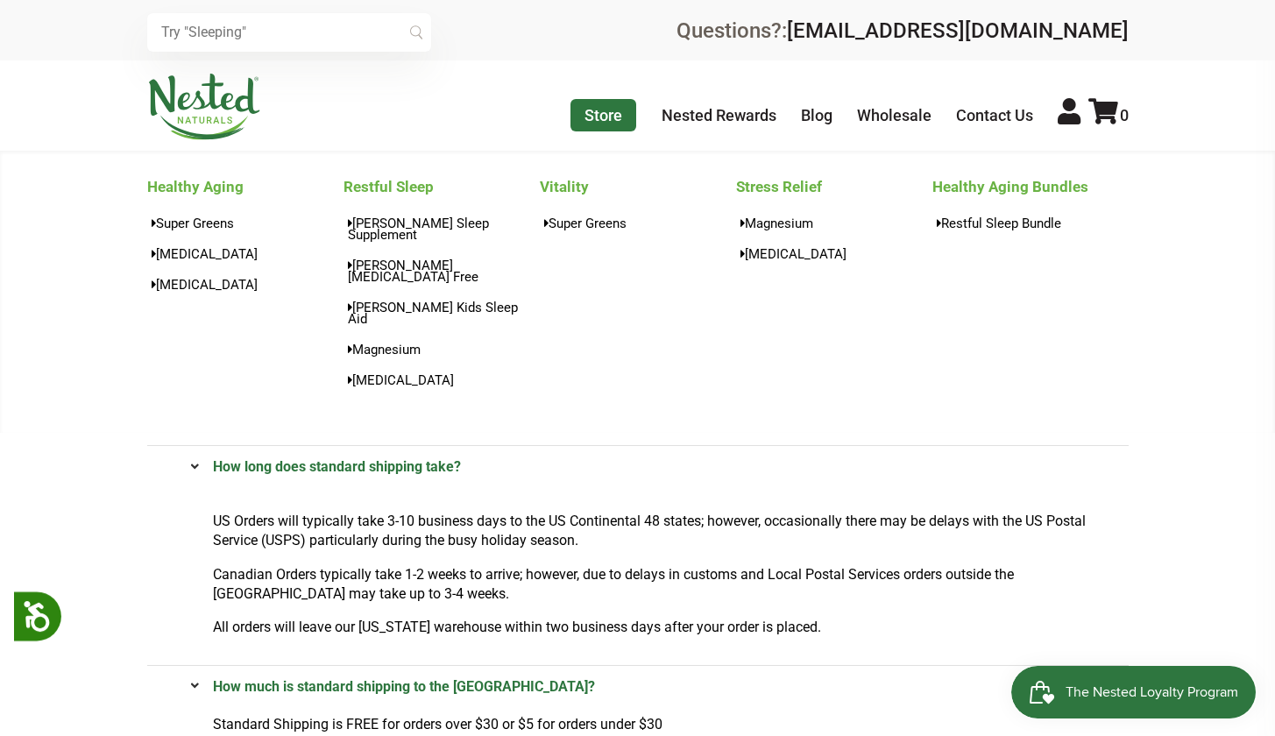
click at [618, 107] on link "Store" at bounding box center [604, 115] width 66 height 32
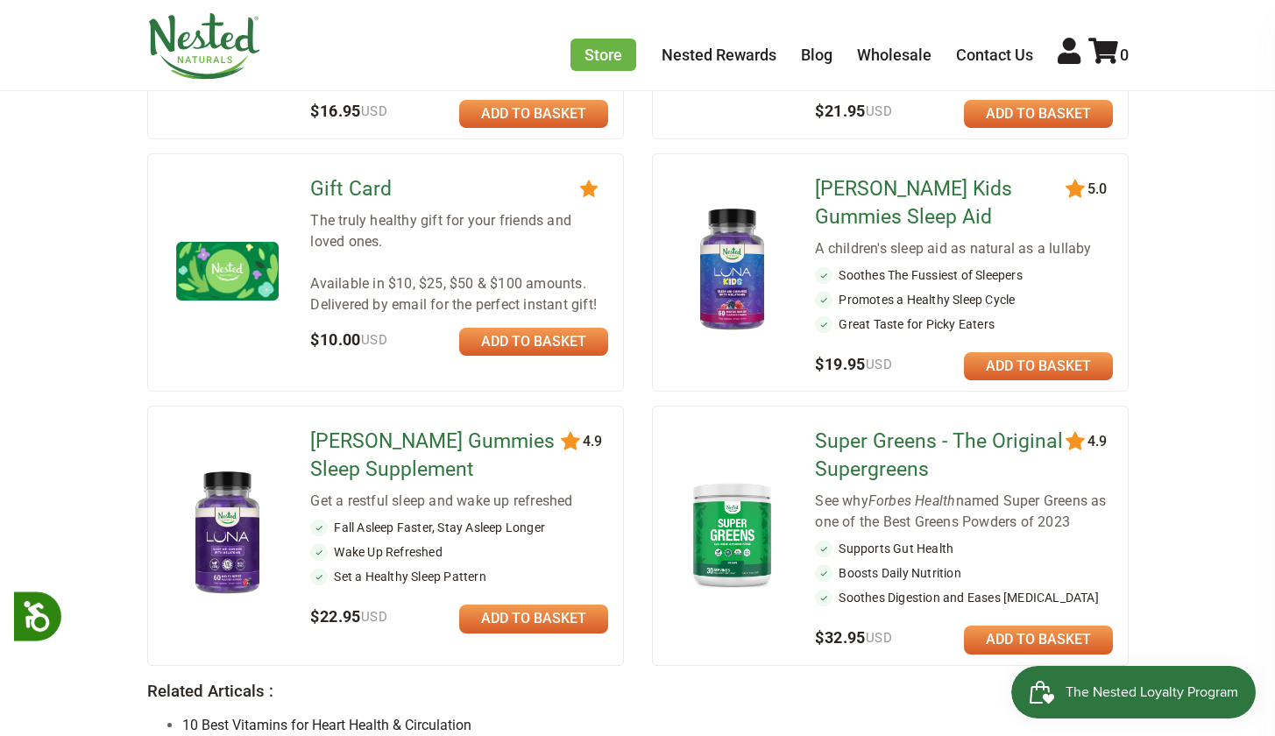
scroll to position [1423, 0]
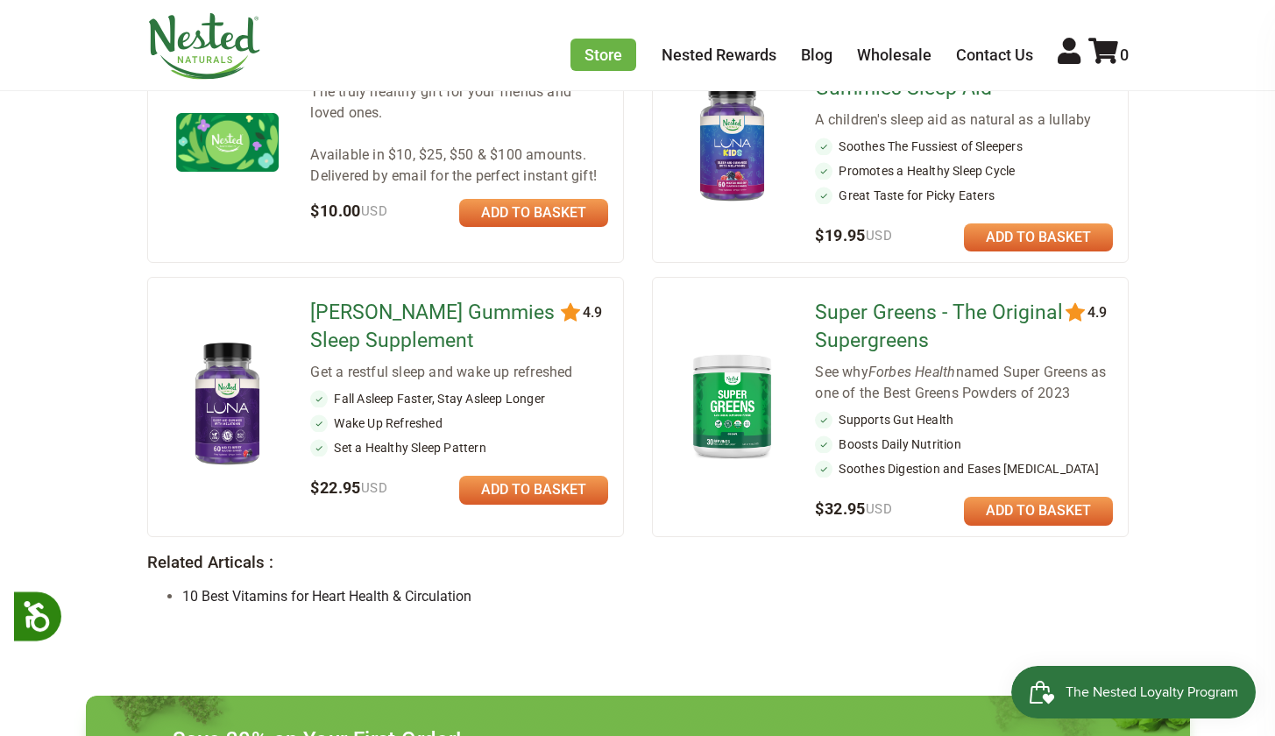
click at [904, 299] on link "Super Greens - The Original Supergreens" at bounding box center [941, 327] width 253 height 56
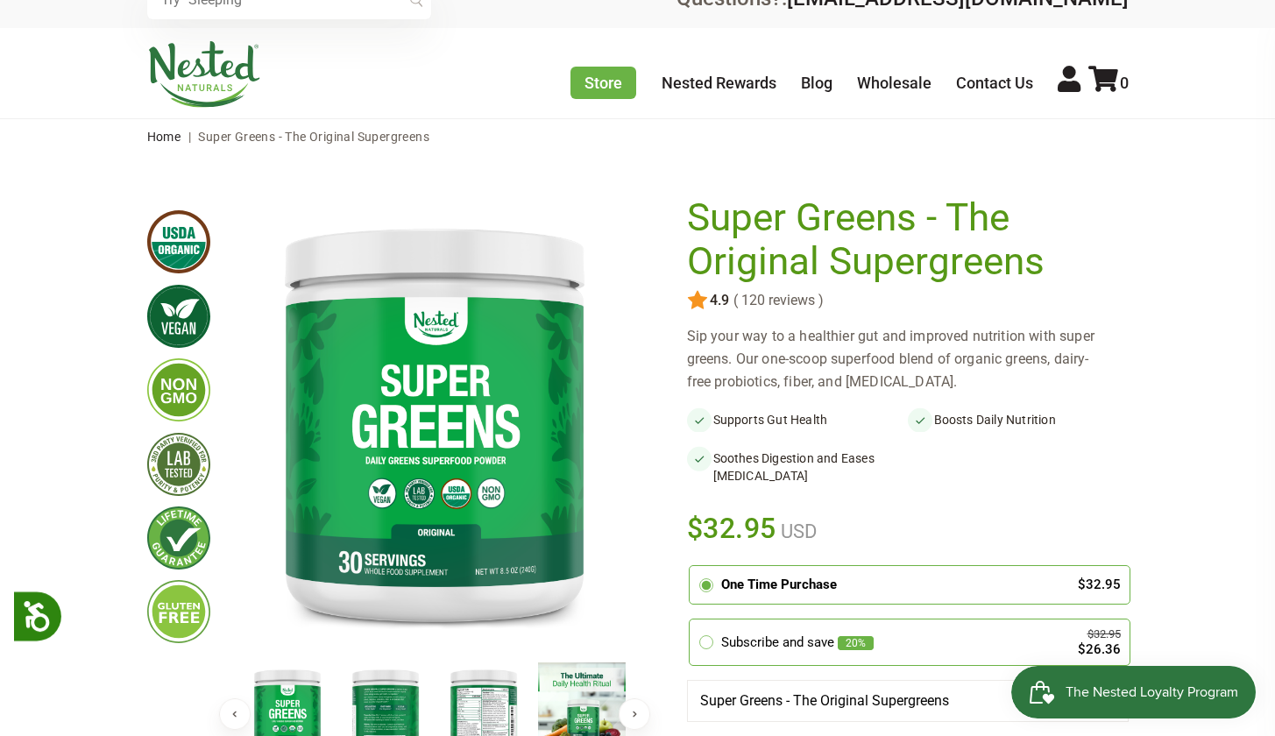
scroll to position [36, 0]
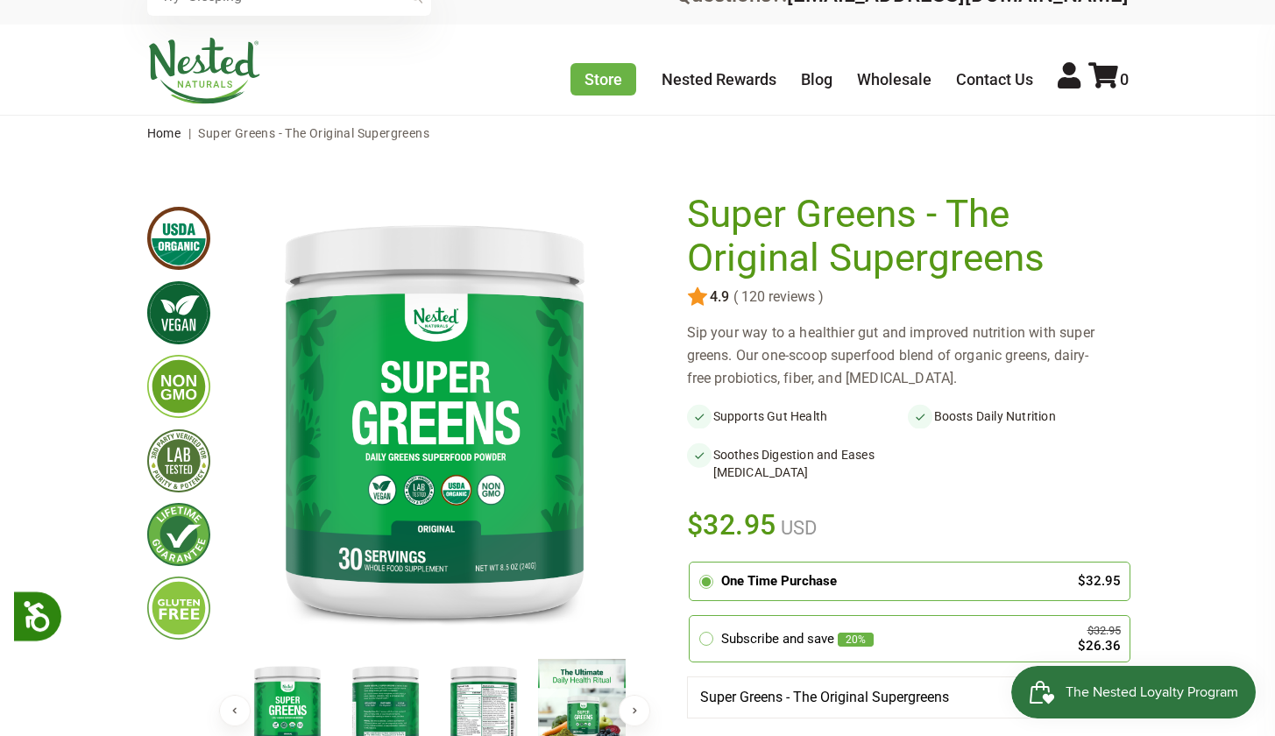
click at [789, 295] on span "( 120 reviews )" at bounding box center [776, 297] width 95 height 16
click at [724, 297] on span "4.9" at bounding box center [718, 297] width 21 height 16
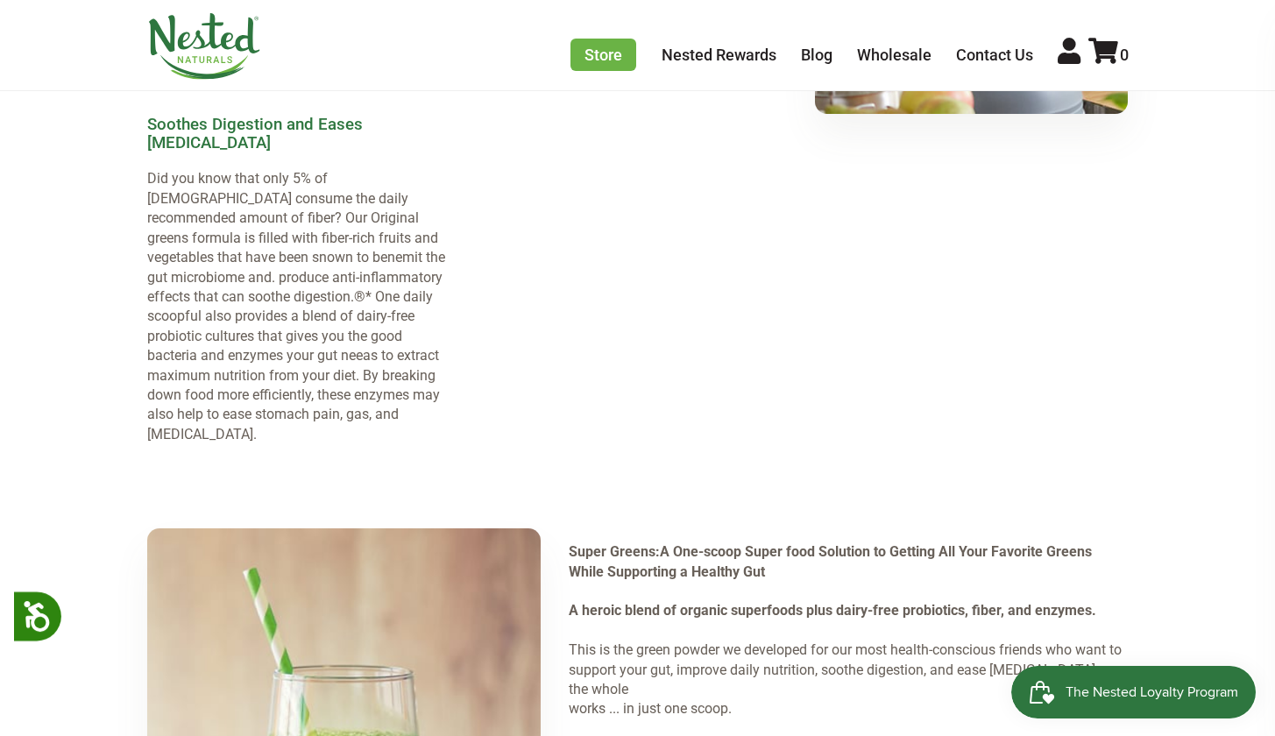
scroll to position [1553, 0]
